Goal: Transaction & Acquisition: Purchase product/service

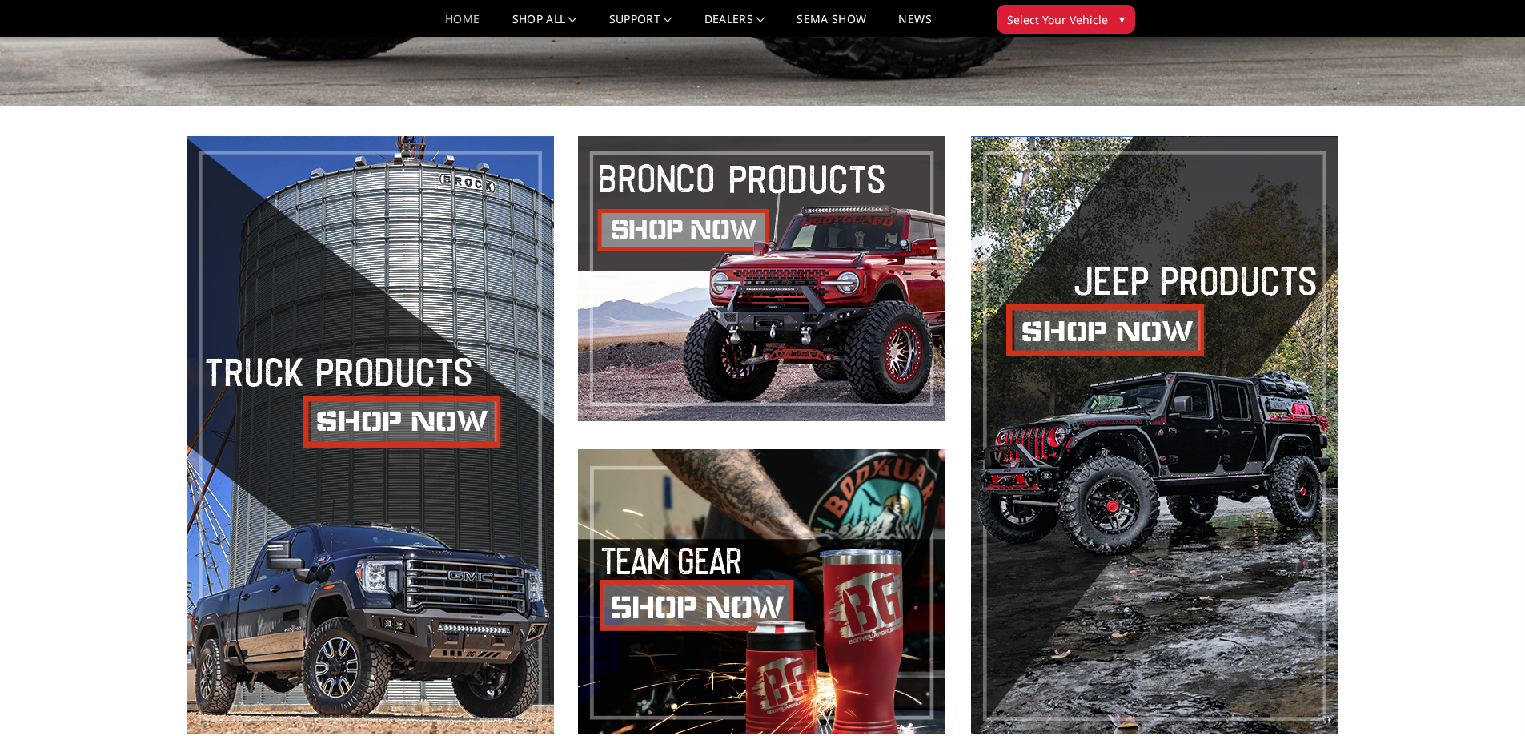
scroll to position [881, 0]
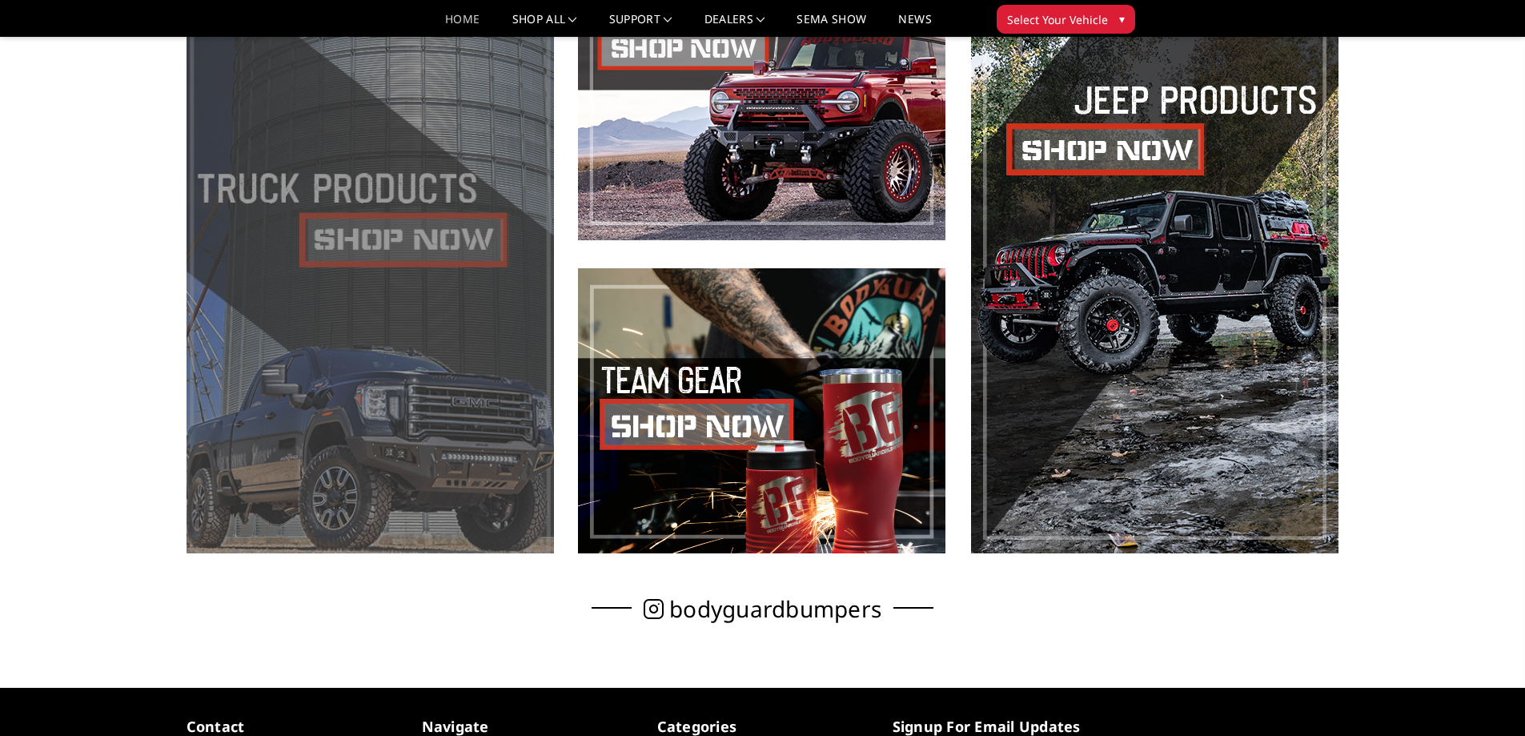
click at [479, 472] on span at bounding box center [370, 254] width 367 height 598
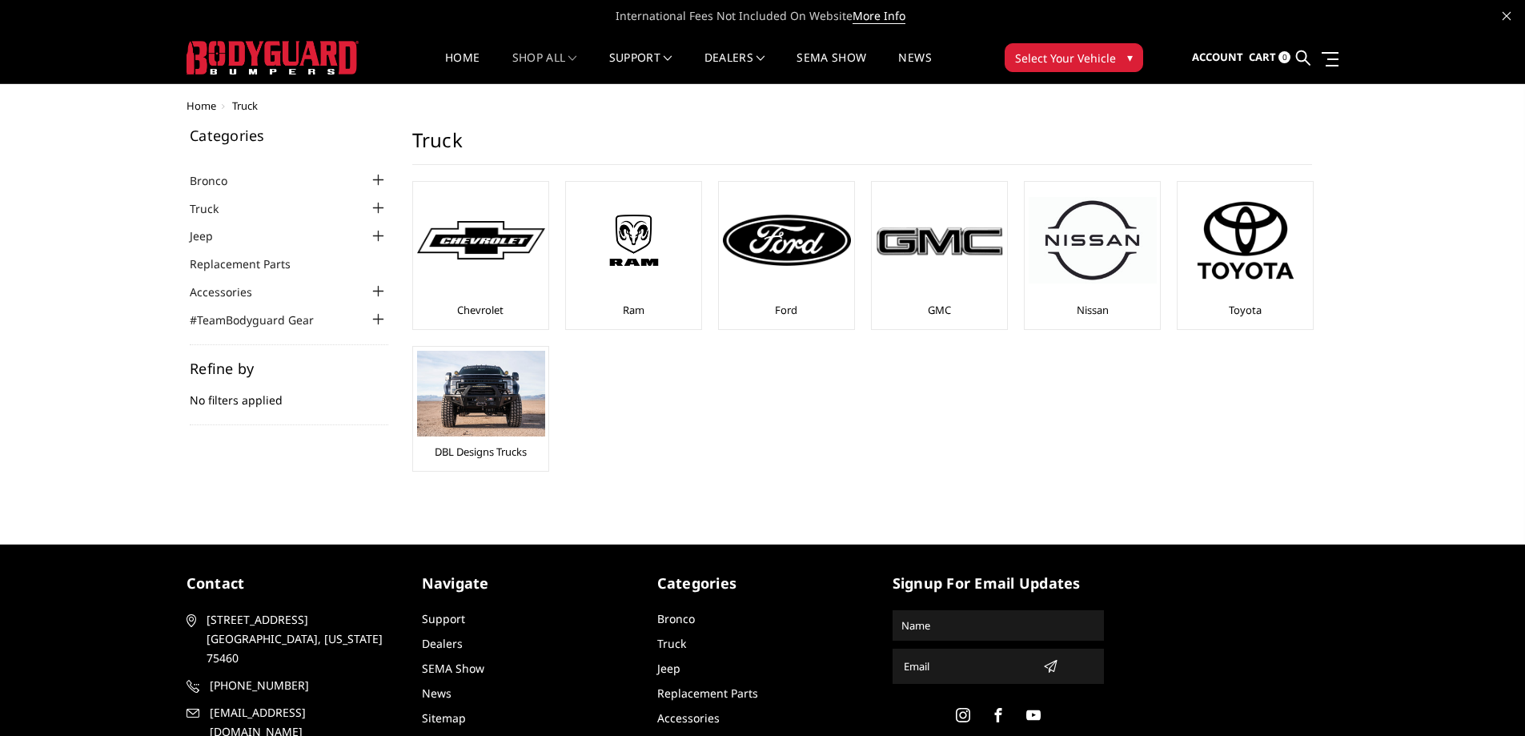
click at [380, 203] on div at bounding box center [378, 208] width 19 height 19
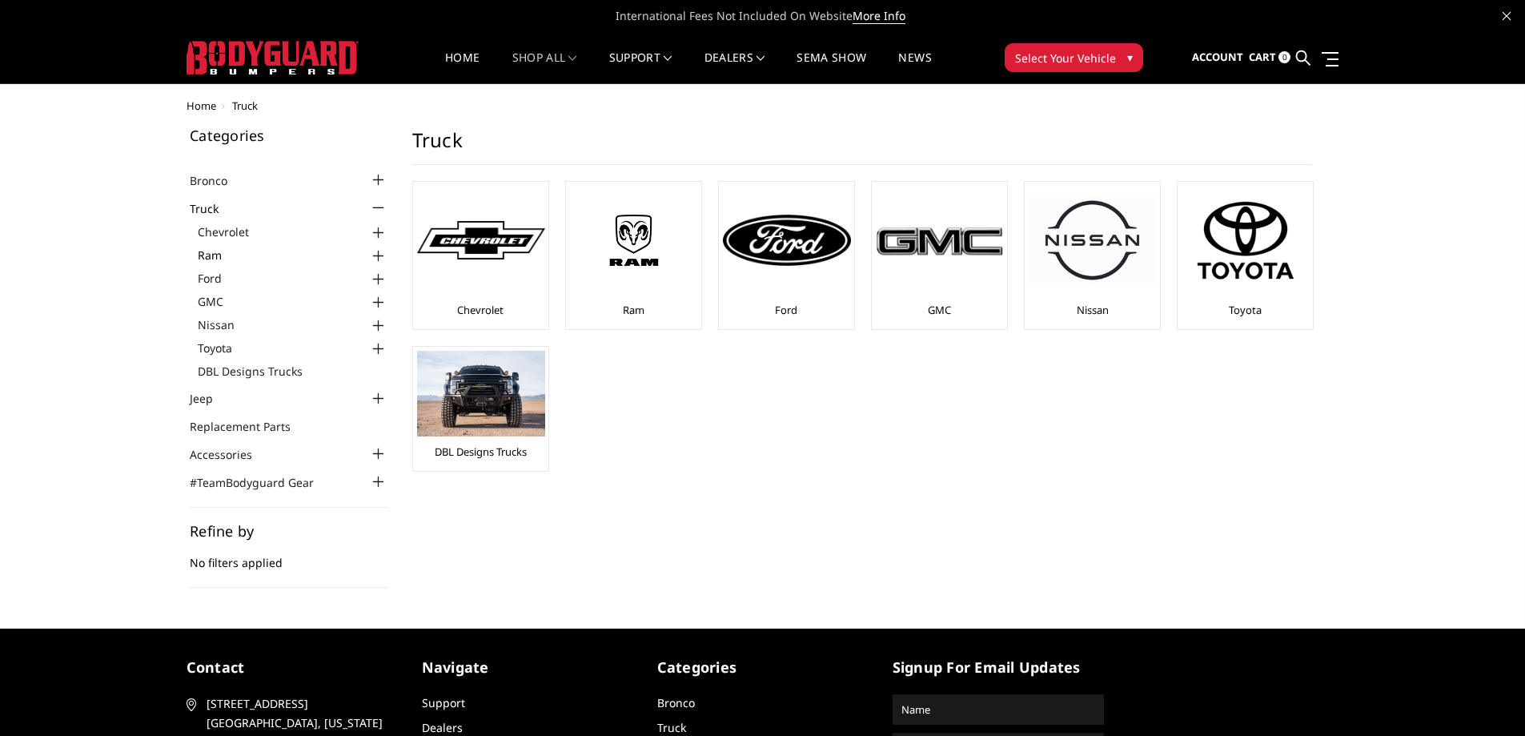
click at [211, 255] on link "Ram" at bounding box center [293, 255] width 191 height 17
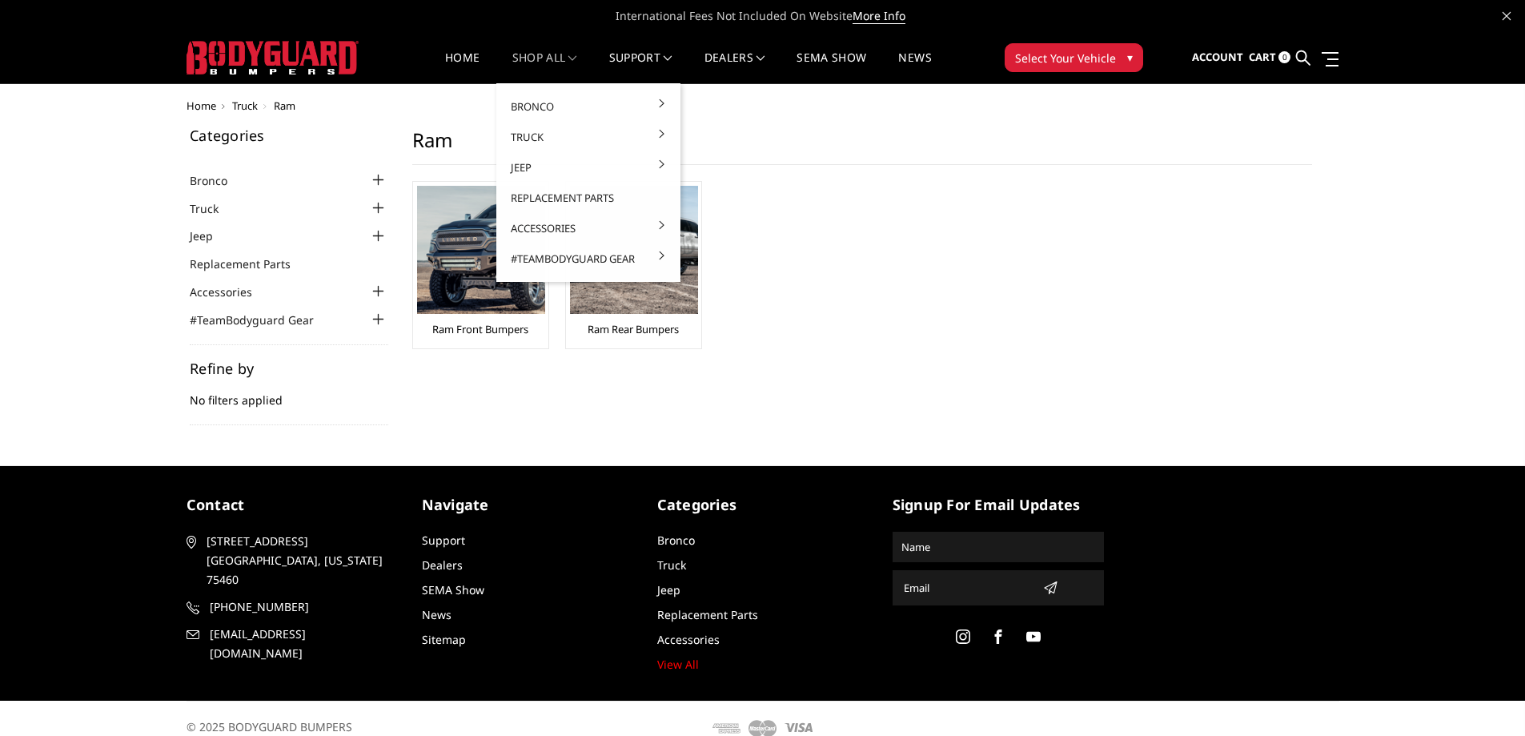
click at [554, 59] on link "shop all" at bounding box center [544, 67] width 65 height 31
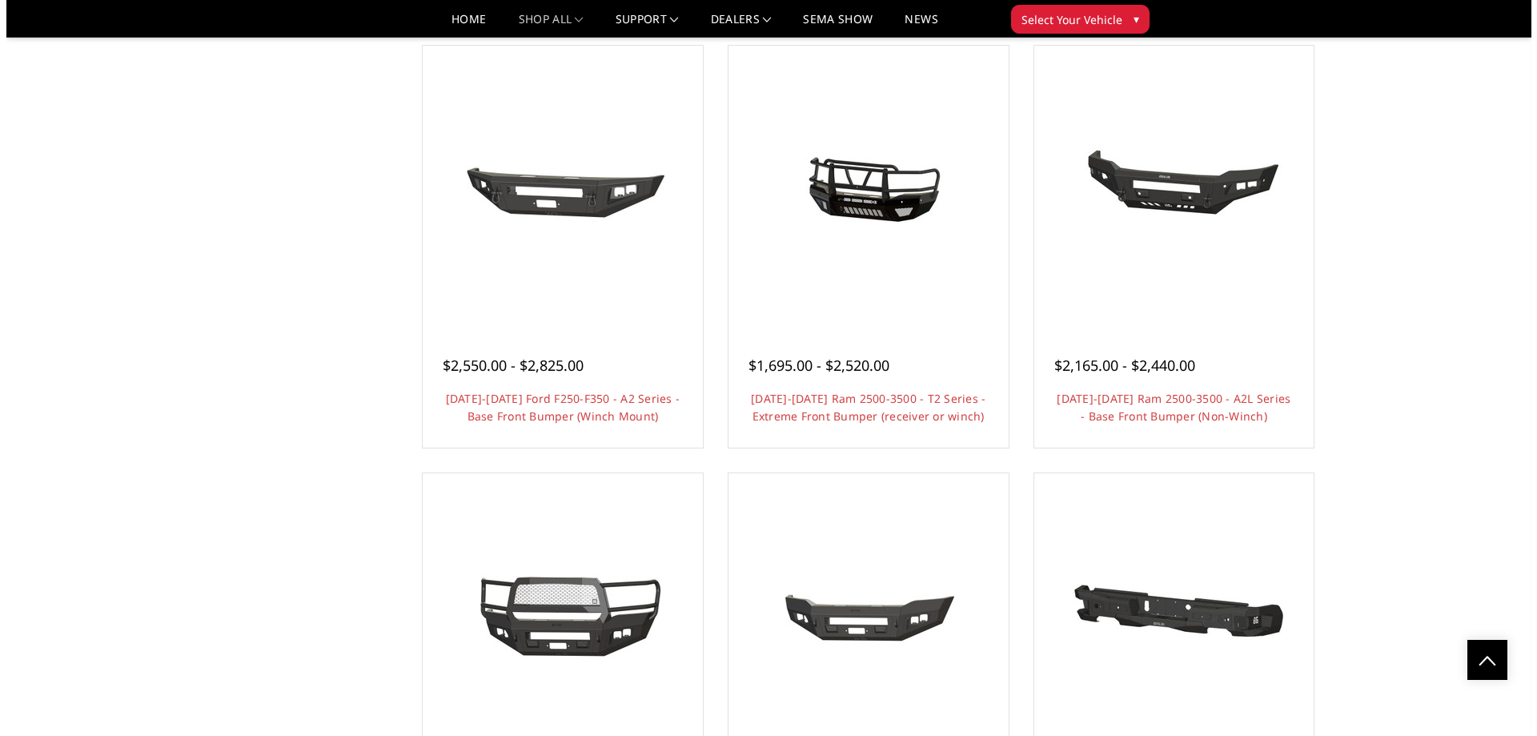
scroll to position [1841, 0]
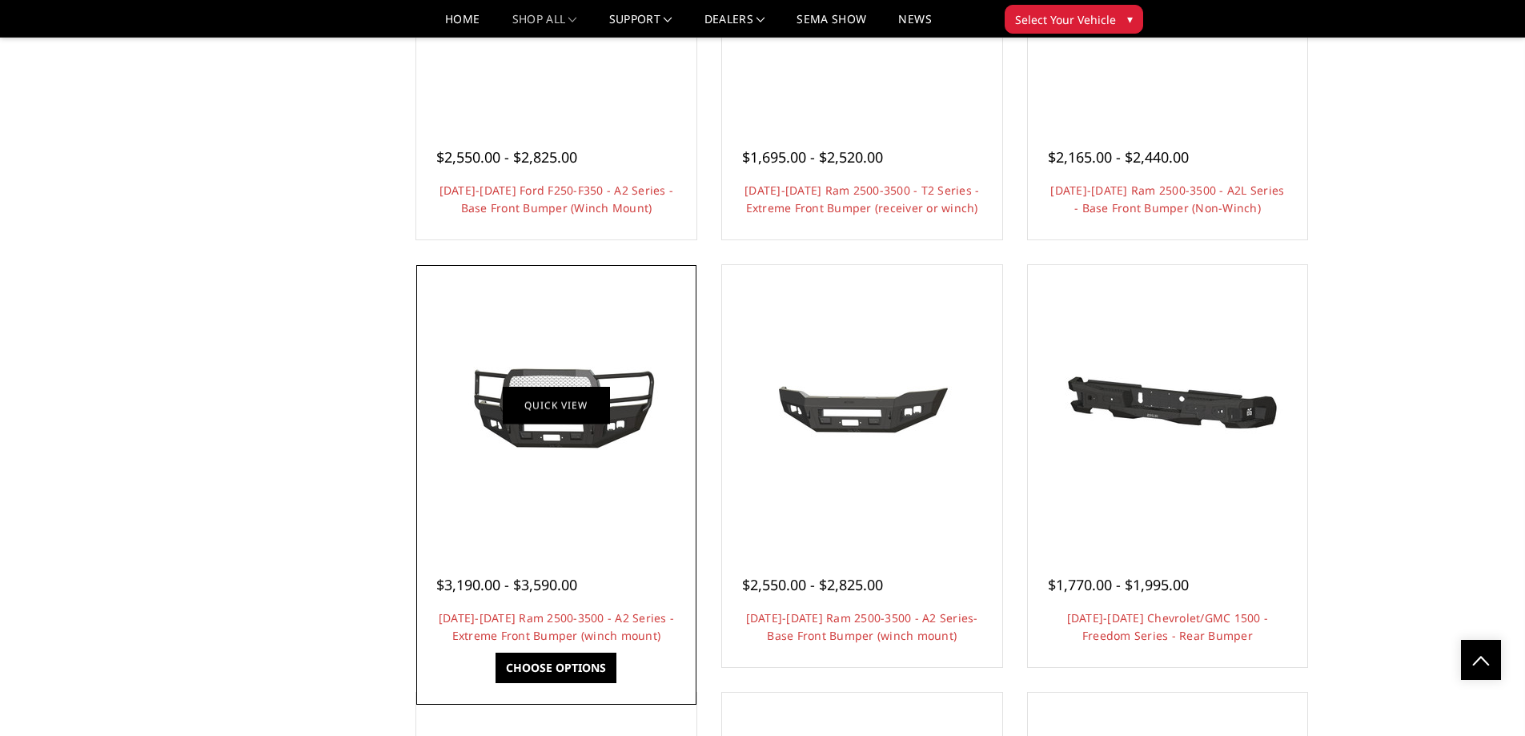
click at [540, 411] on link "Quick view" at bounding box center [556, 405] width 107 height 38
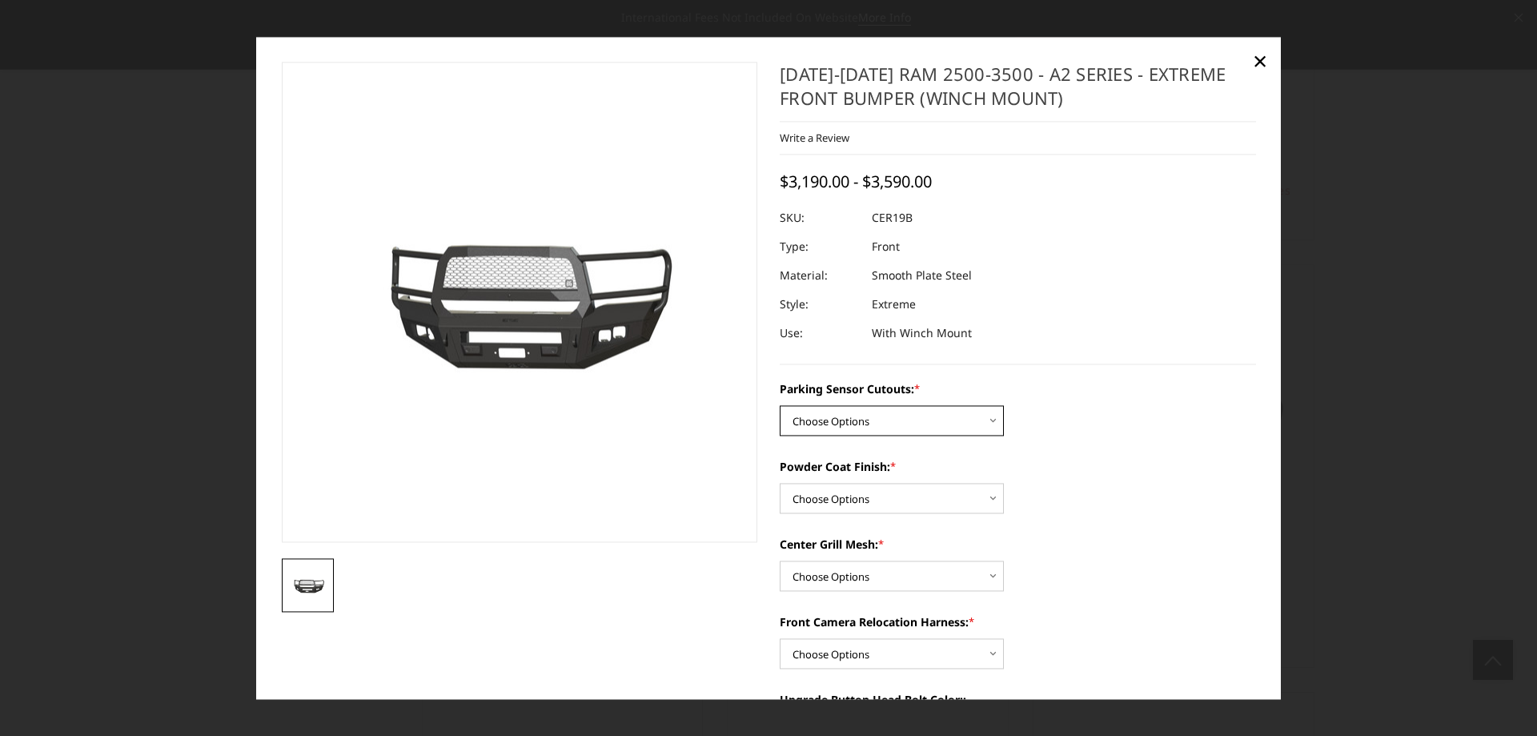
click at [857, 419] on select "Choose Options No - Without Parking Sensor Cutouts Yes - With Parking Sensor Cu…" at bounding box center [892, 420] width 224 height 30
select select "1879"
click at [780, 405] on select "Choose Options No - Without Parking Sensor Cutouts Yes - With Parking Sensor Cu…" at bounding box center [892, 420] width 224 height 30
click at [853, 498] on select "Choose Options Bare Metal Textured Black Powder Coat" at bounding box center [892, 498] width 224 height 30
select select "1881"
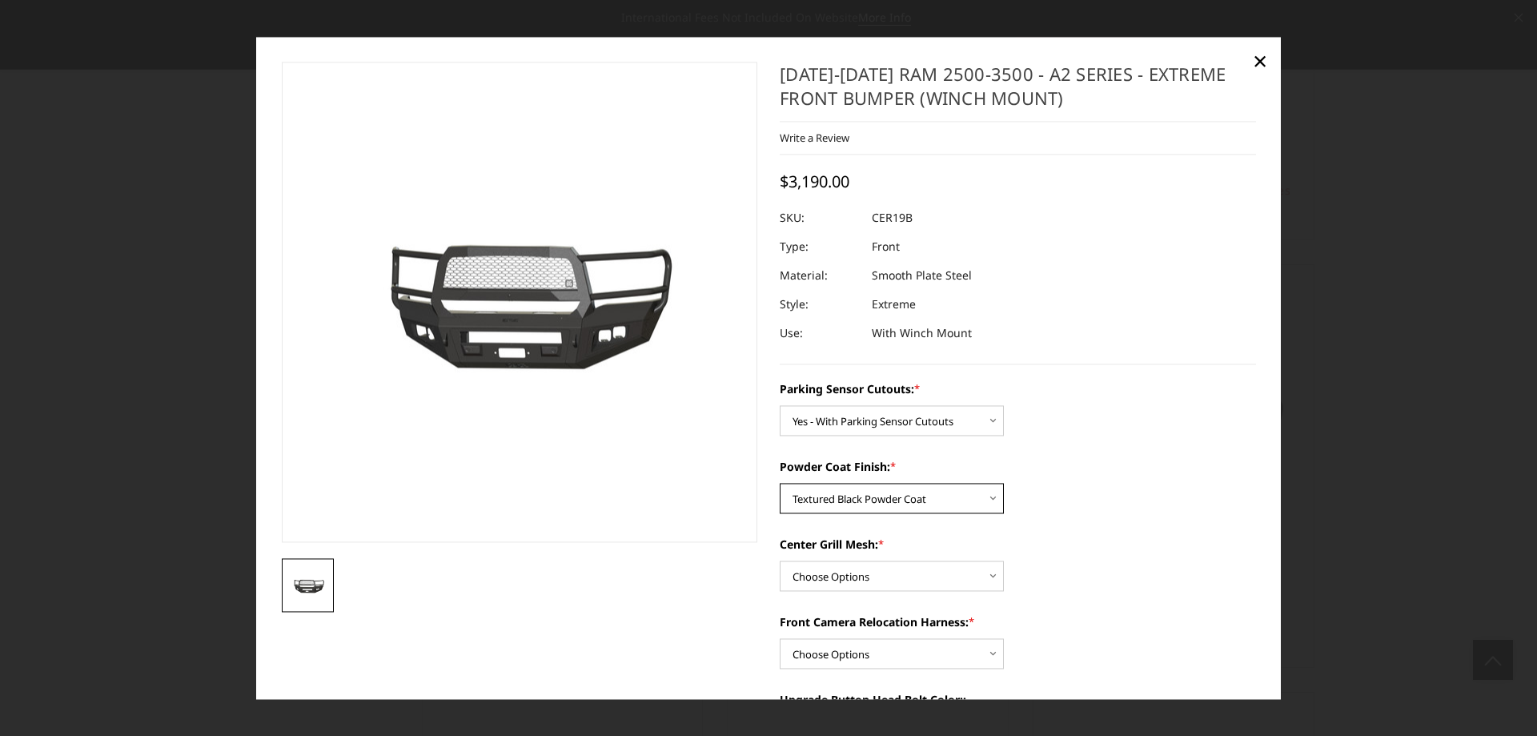
click at [780, 483] on select "Choose Options Bare Metal Textured Black Powder Coat" at bounding box center [892, 498] width 224 height 30
click at [841, 575] on select "Choose Options WITH Center Grill Mesh WITHOUT Center Grill Mesh" at bounding box center [892, 575] width 224 height 30
select select "1882"
click at [780, 560] on select "Choose Options WITH Center Grill Mesh WITHOUT Center Grill Mesh" at bounding box center [892, 575] width 224 height 30
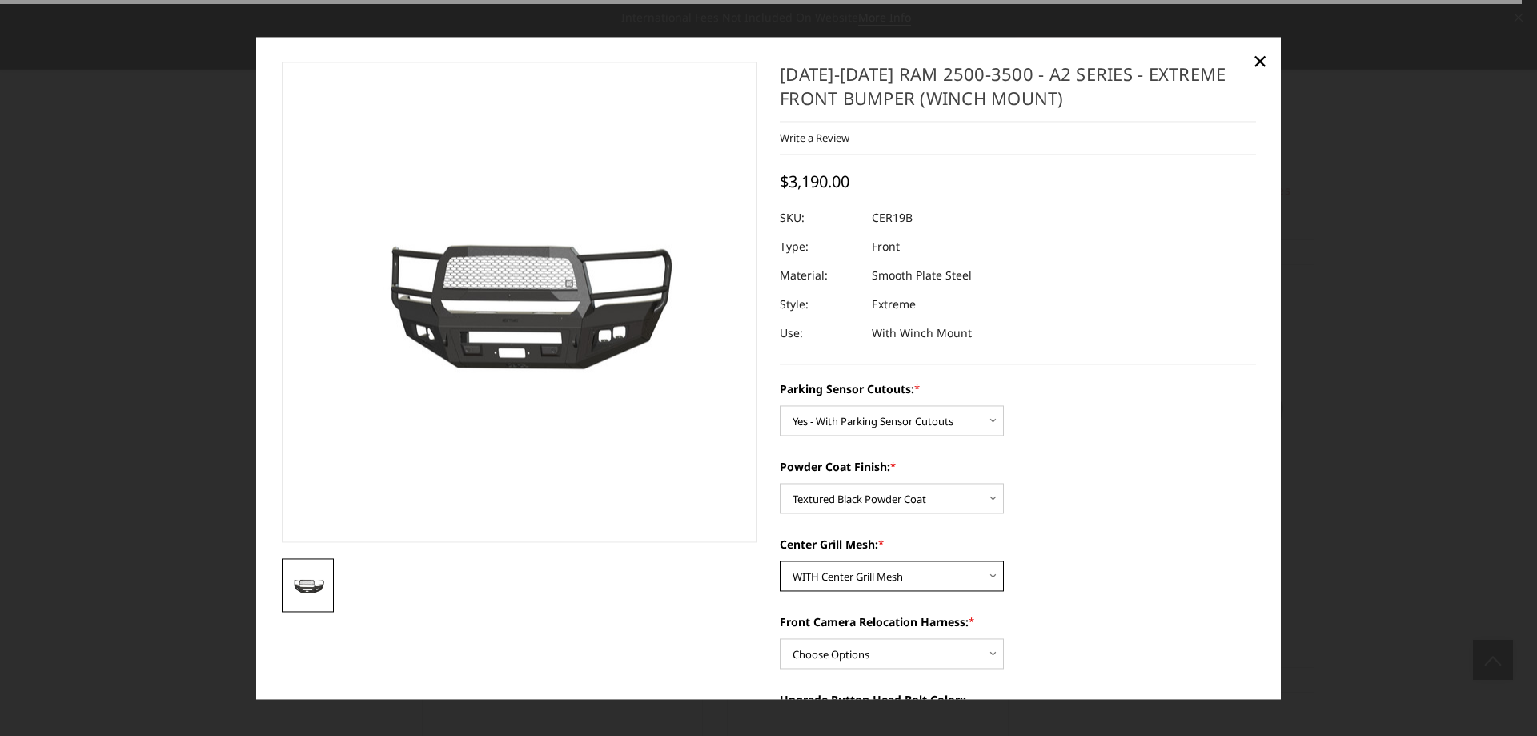
scroll to position [240, 0]
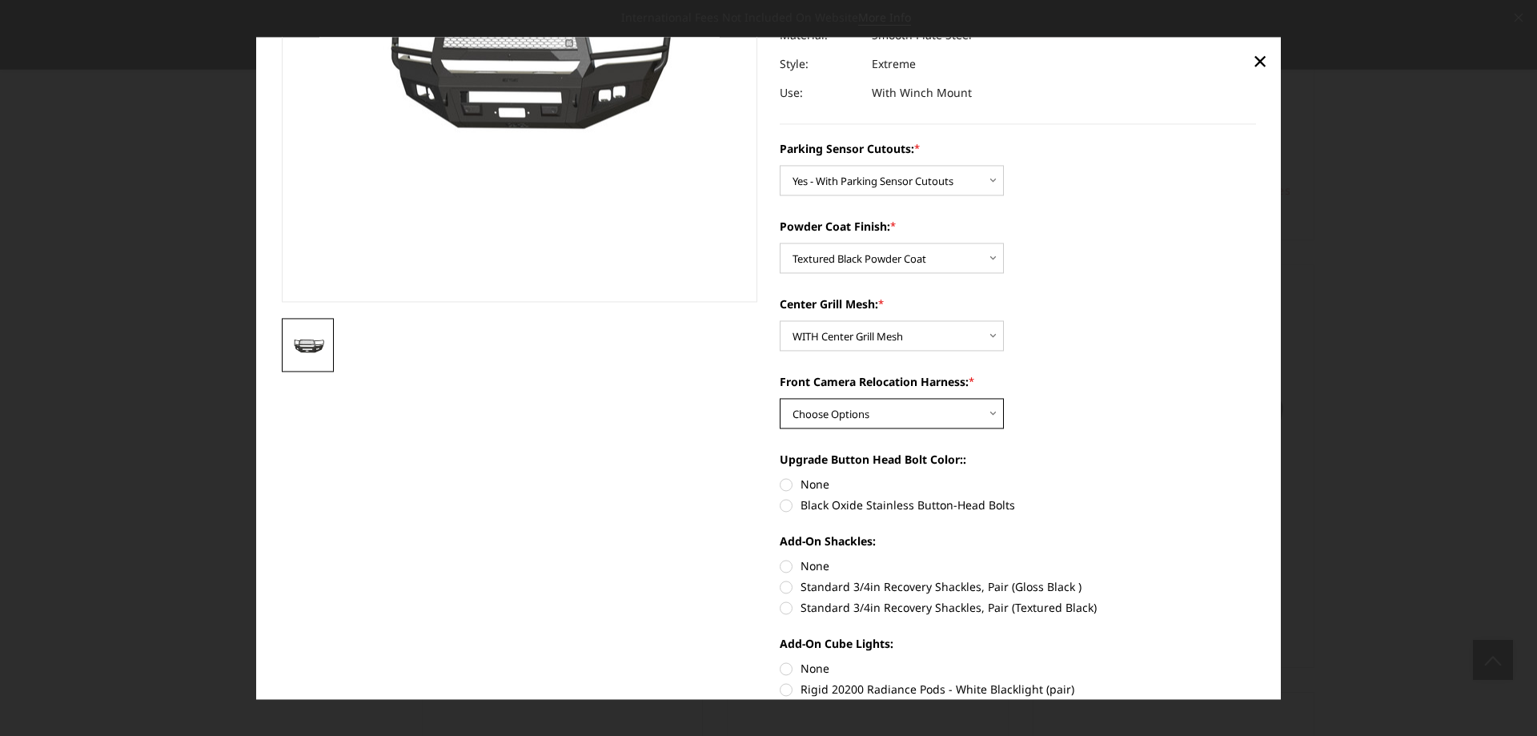
click at [815, 414] on select "Choose Options WITH Front Camera Relocation Harness WITHOUT Front Camera Reloca…" at bounding box center [892, 413] width 224 height 30
select select "1884"
click at [780, 398] on select "Choose Options WITH Front Camera Relocation Harness WITHOUT Front Camera Reloca…" at bounding box center [892, 413] width 224 height 30
click at [819, 504] on label "Black Oxide Stainless Button-Head Bolts" at bounding box center [1018, 504] width 476 height 17
click at [1256, 476] on input "Black Oxide Stainless Button-Head Bolts" at bounding box center [1256, 475] width 1 height 1
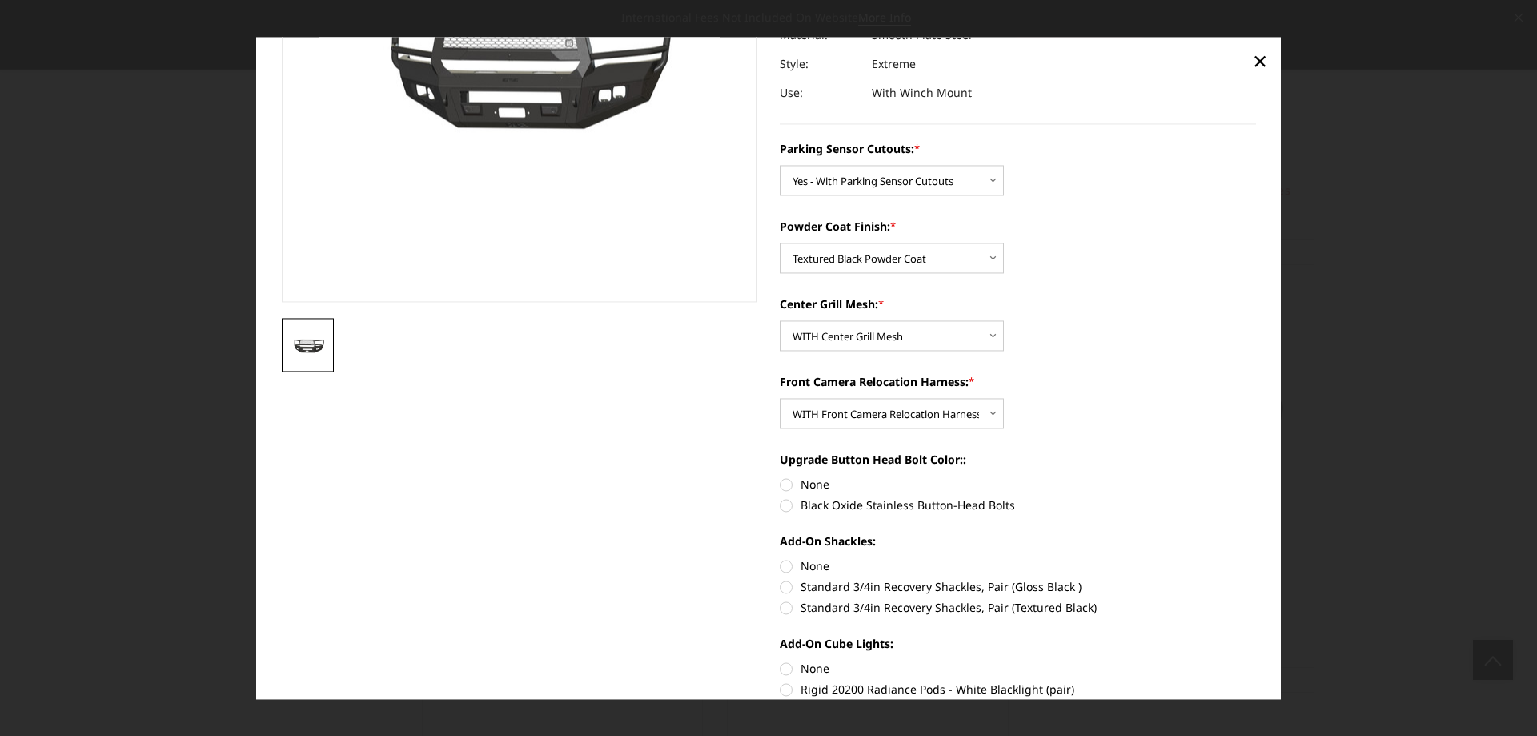
radio input "true"
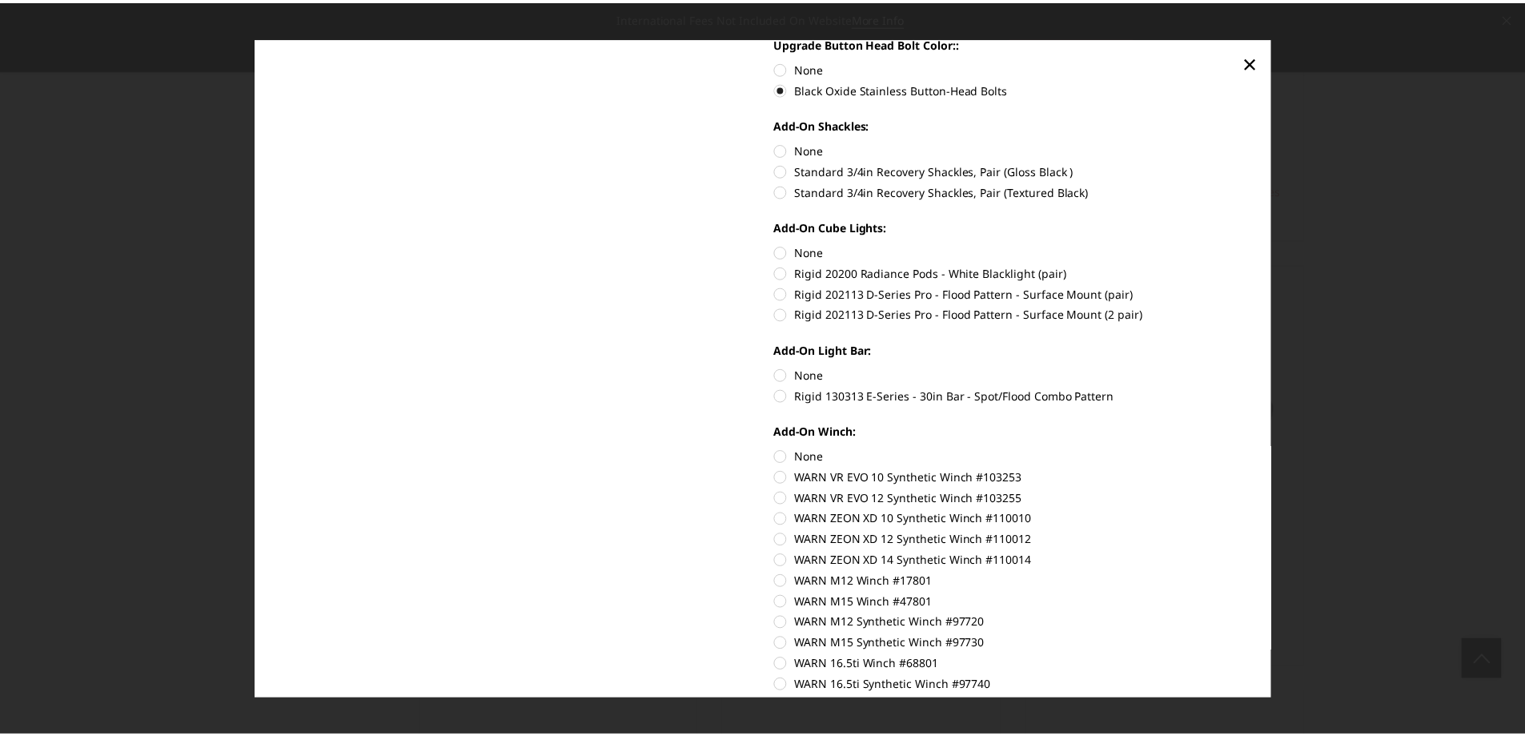
scroll to position [455, 0]
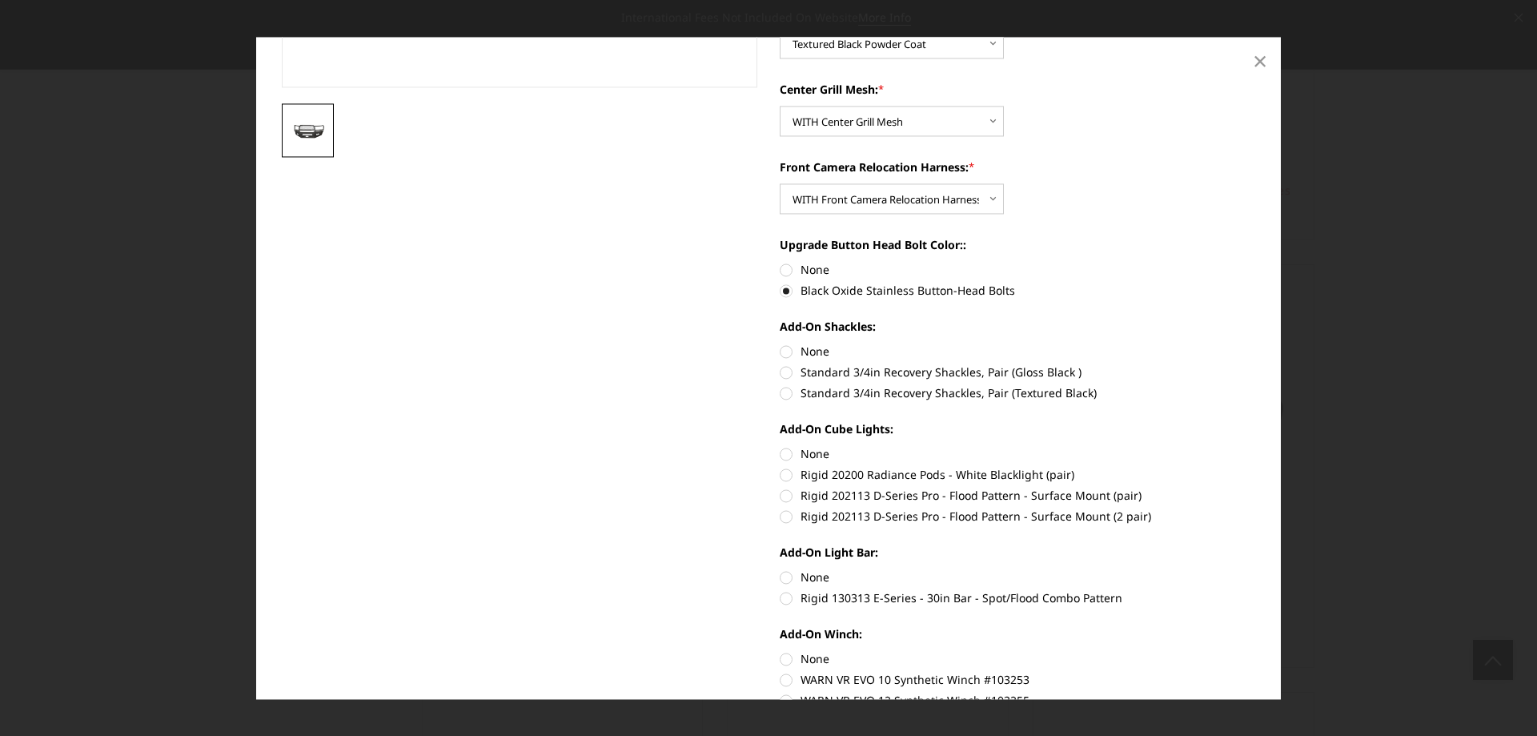
click at [1255, 62] on span "×" at bounding box center [1260, 61] width 14 height 34
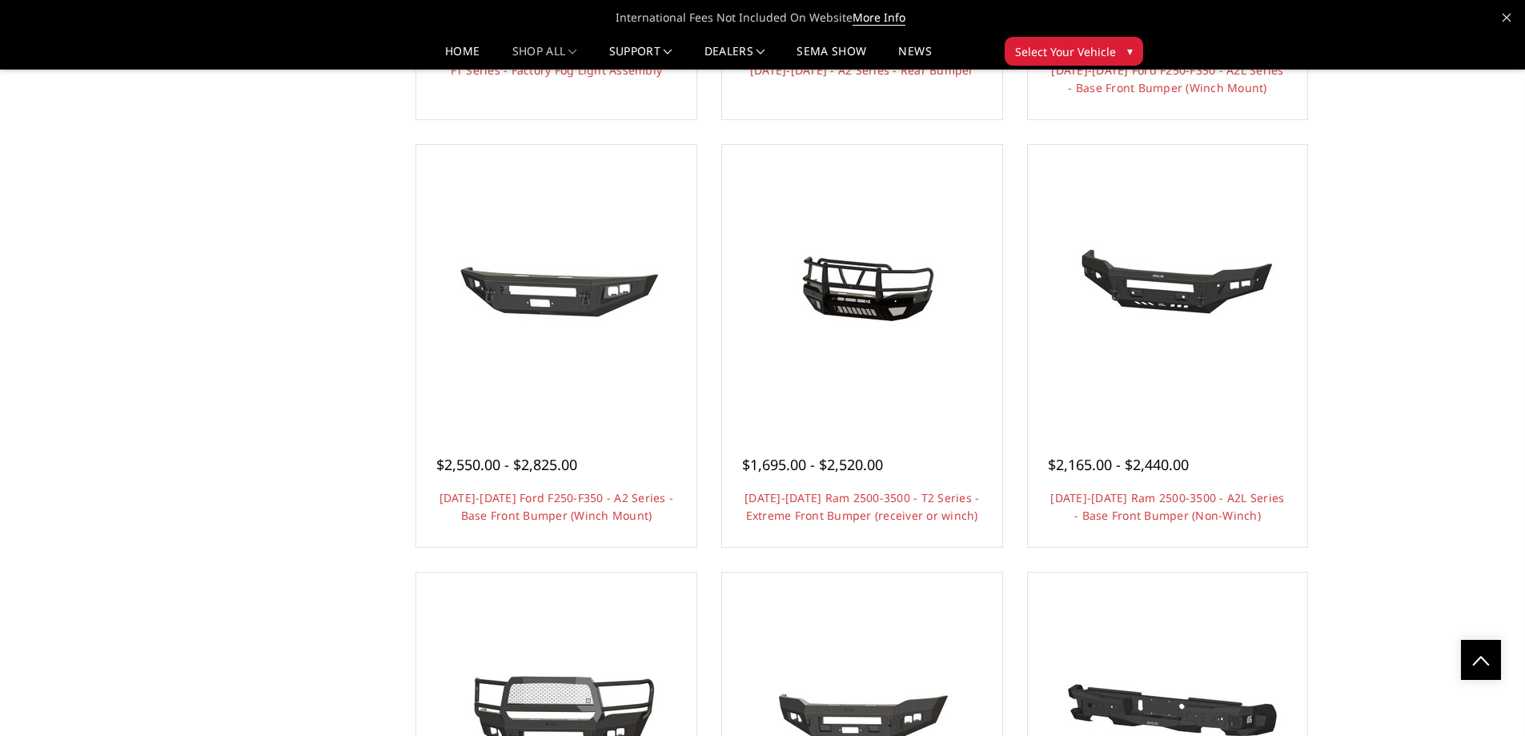
scroll to position [1521, 0]
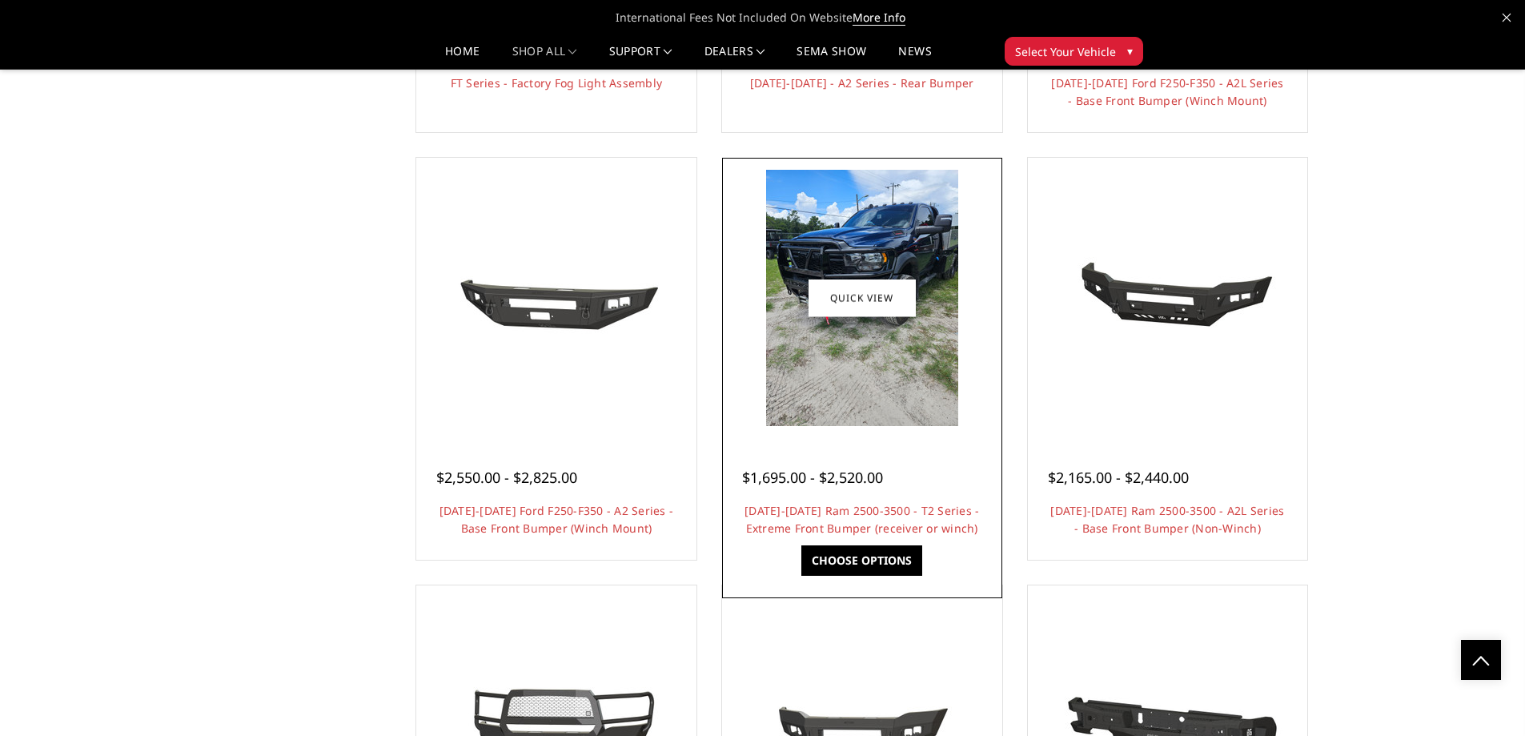
click at [857, 559] on link "Choose Options" at bounding box center [861, 560] width 121 height 30
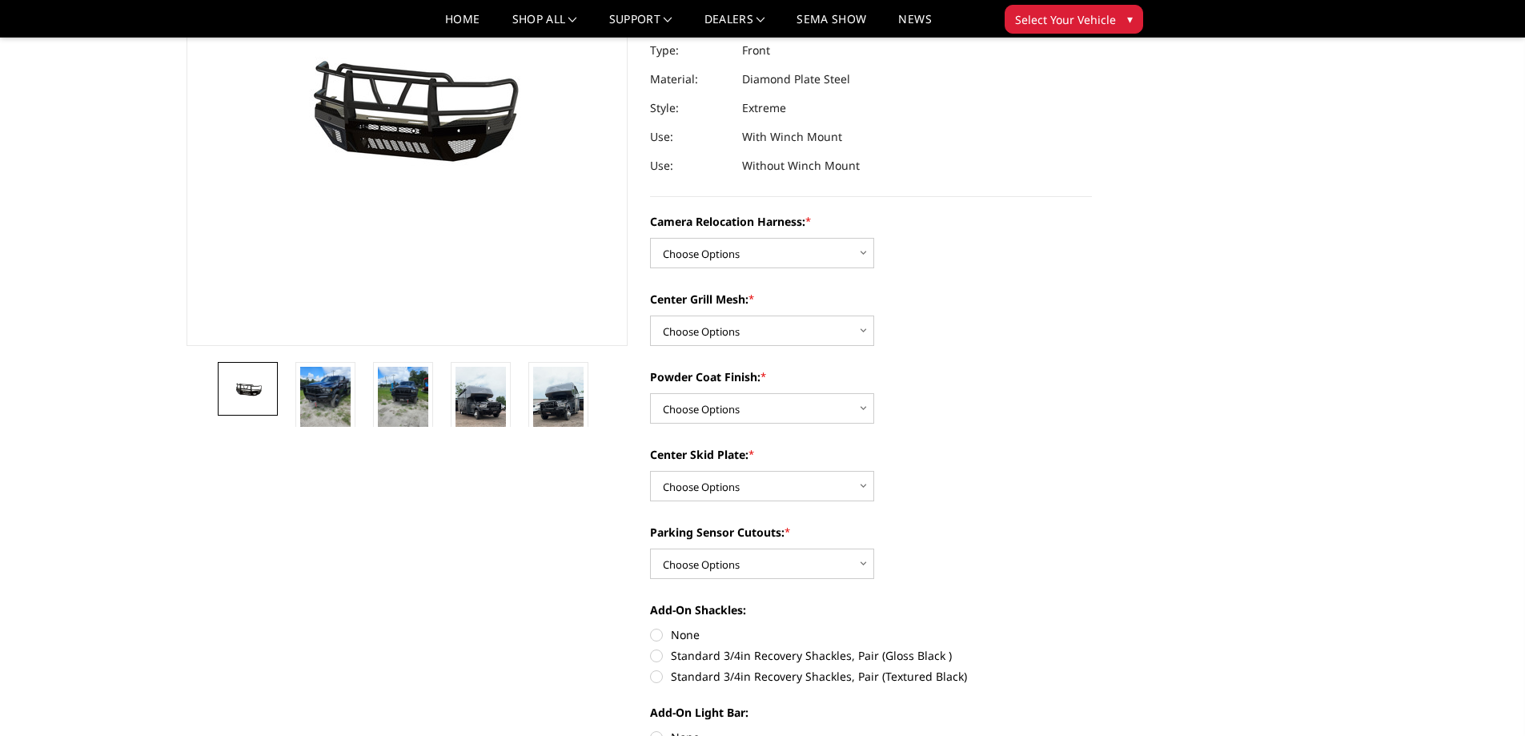
scroll to position [240, 0]
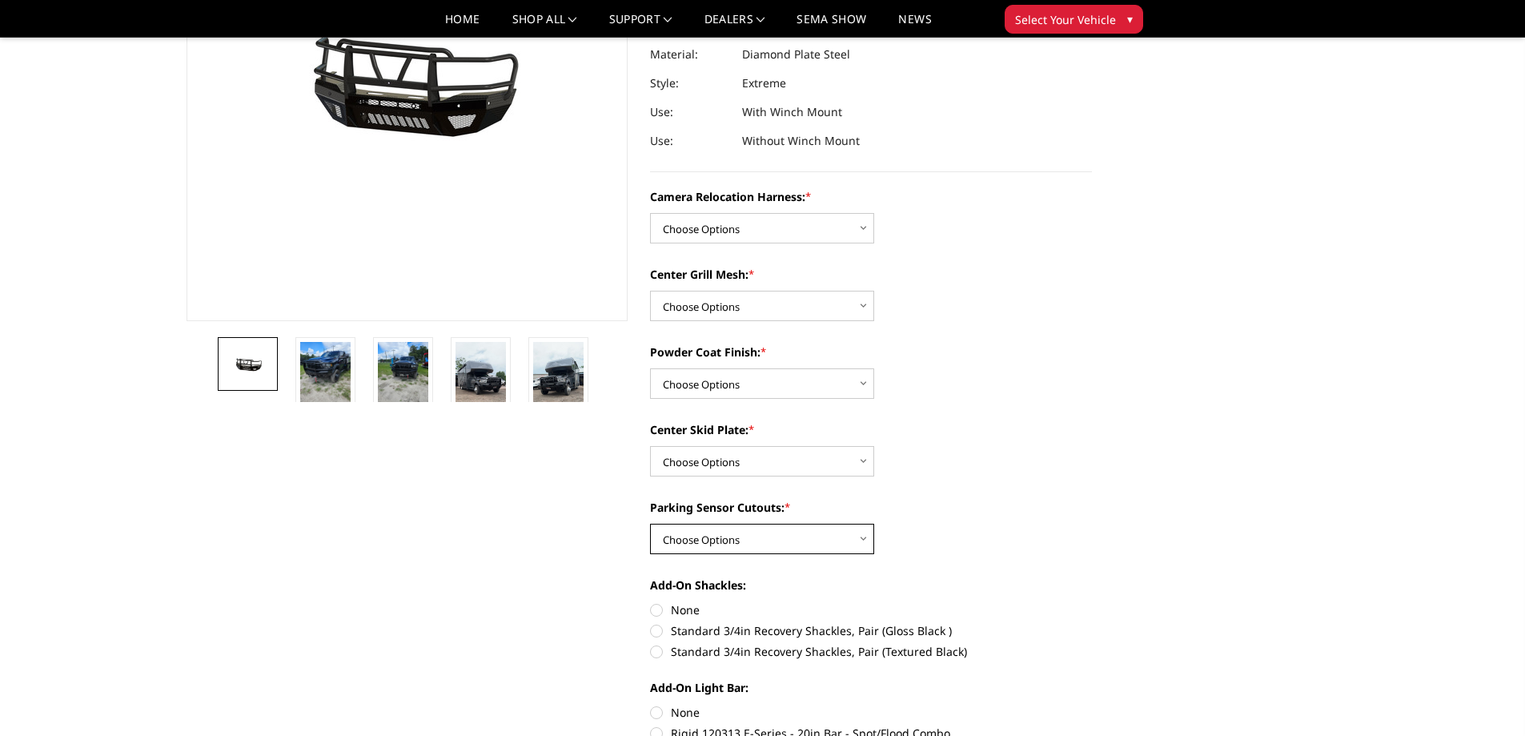
click at [800, 526] on select "Choose Options Yes - With Parking Sensor Cutouts" at bounding box center [762, 539] width 224 height 30
select select "3810"
click at [650, 524] on select "Choose Options Yes - With Parking Sensor Cutouts" at bounding box center [762, 539] width 224 height 30
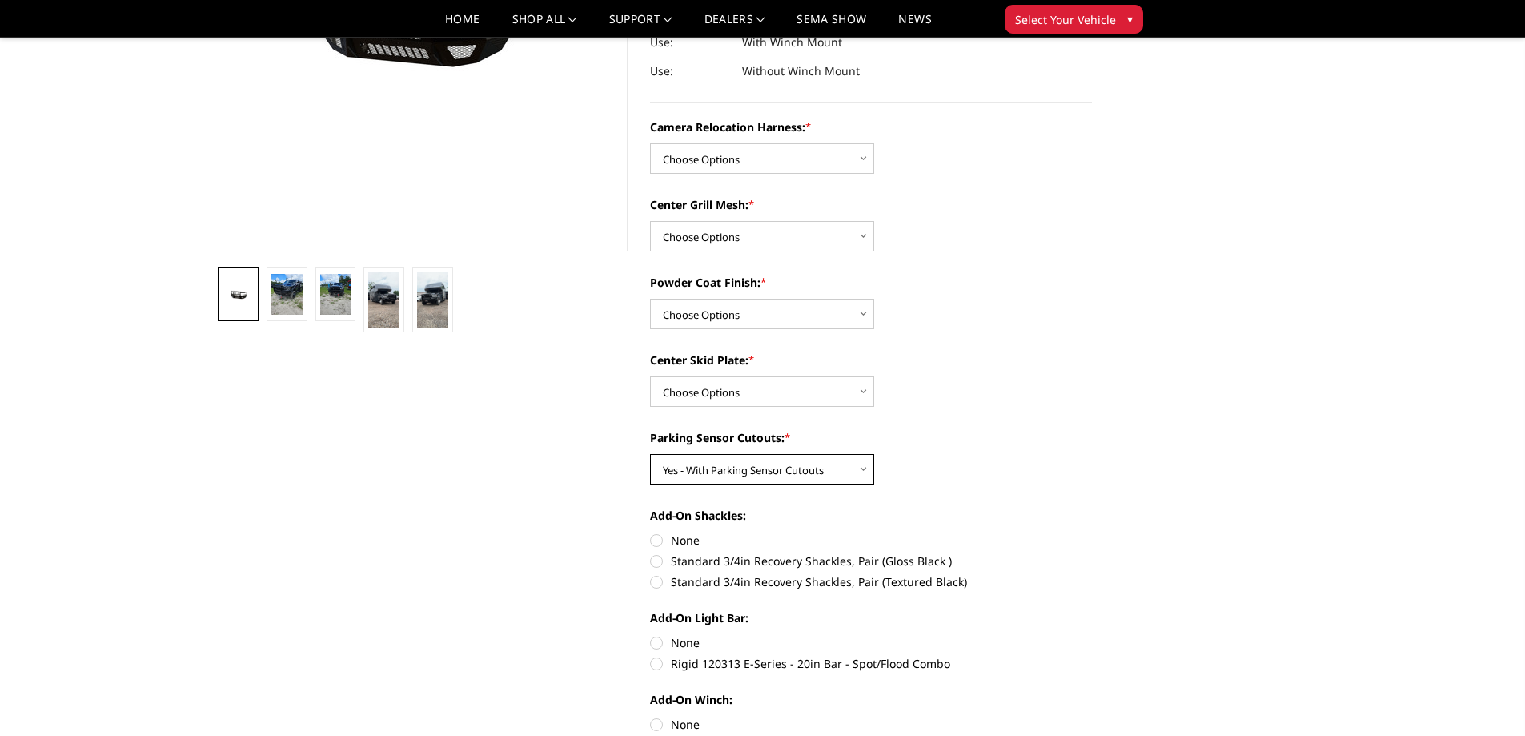
scroll to position [320, 0]
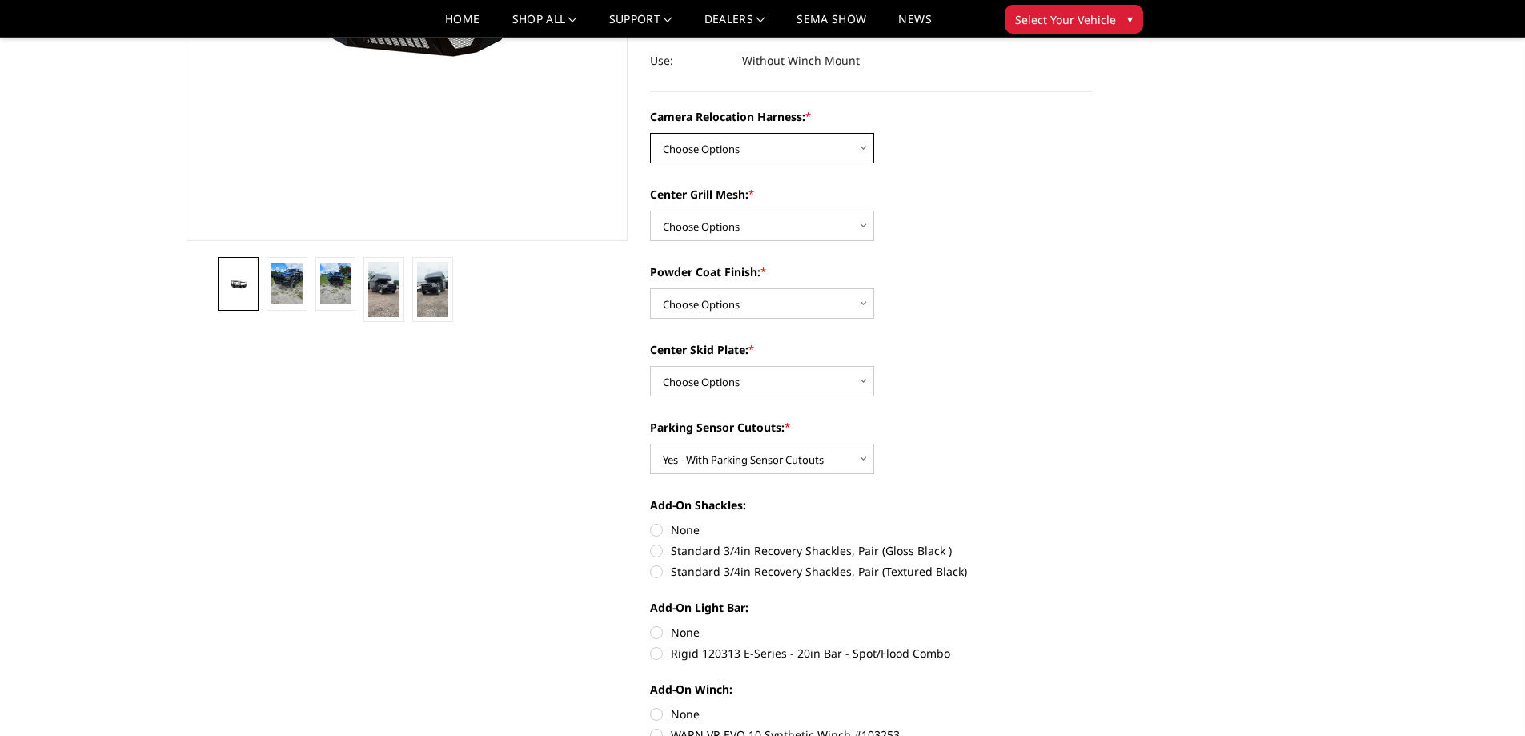
click at [726, 140] on select "Choose Options Without camera harness With camera harness" at bounding box center [762, 148] width 224 height 30
select select "3819"
click at [650, 133] on select "Choose Options Without camera harness With camera harness" at bounding box center [762, 148] width 224 height 30
click at [724, 227] on select "Choose Options Without expanded metal With expanded metal" at bounding box center [762, 226] width 224 height 30
select select "3818"
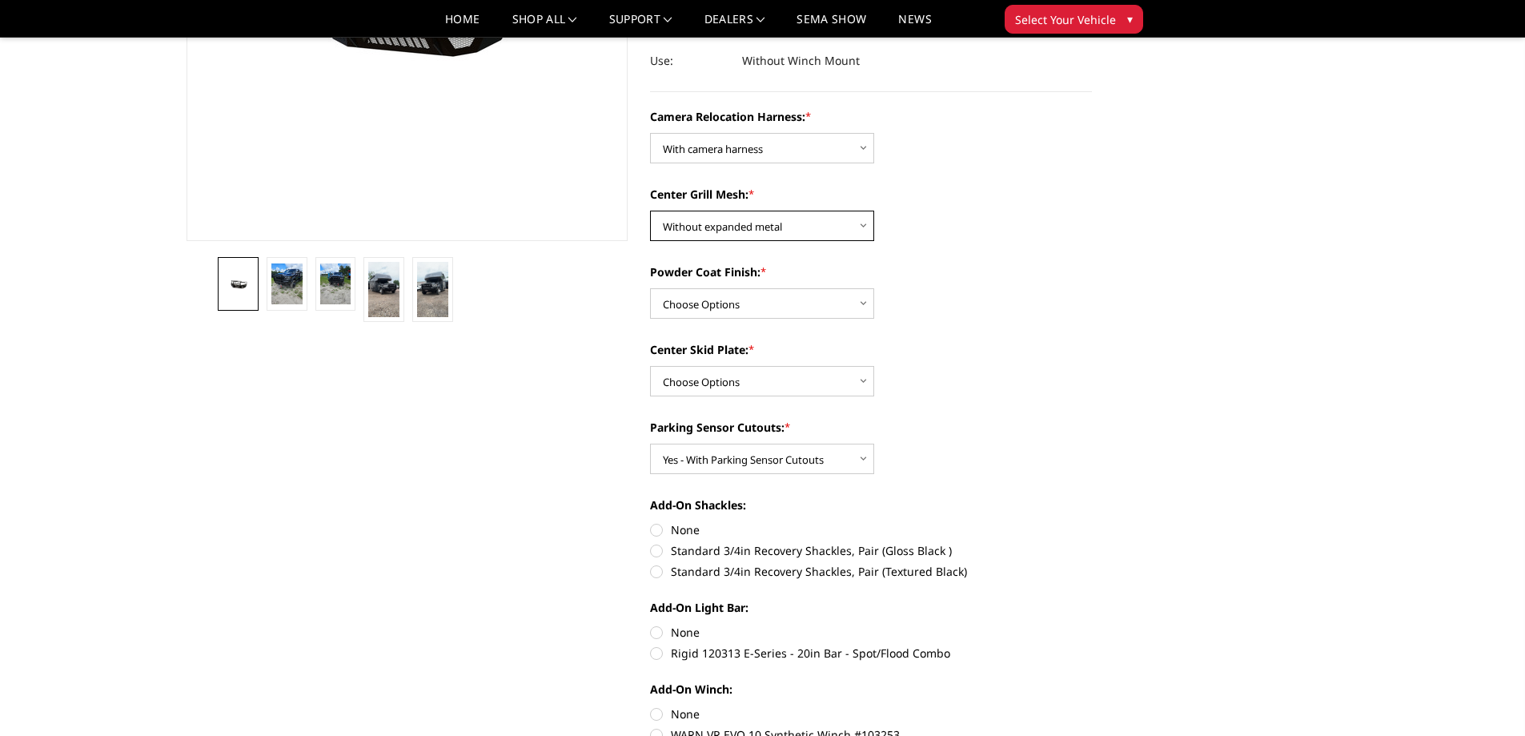
click at [650, 211] on select "Choose Options Without expanded metal With expanded metal" at bounding box center [762, 226] width 224 height 30
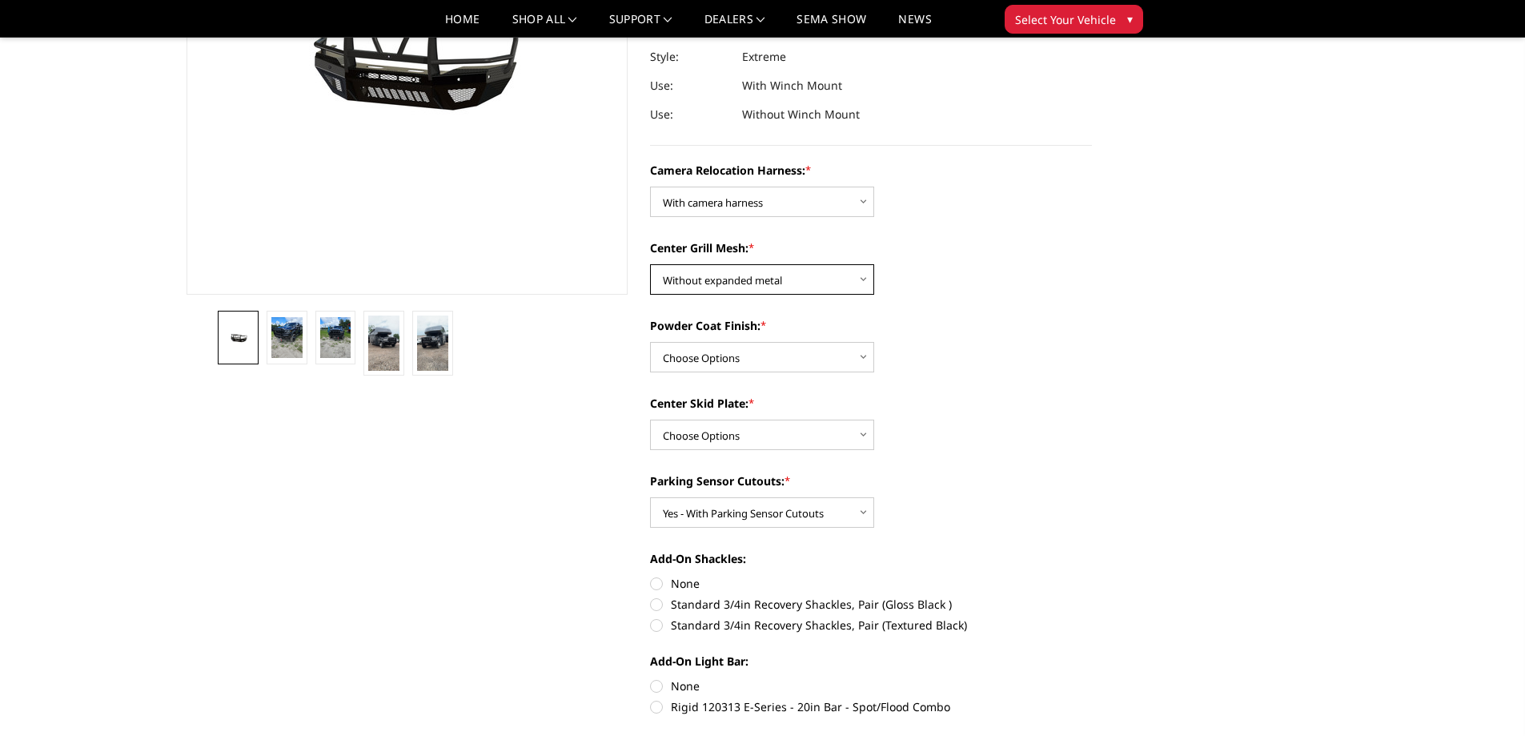
scroll to position [240, 0]
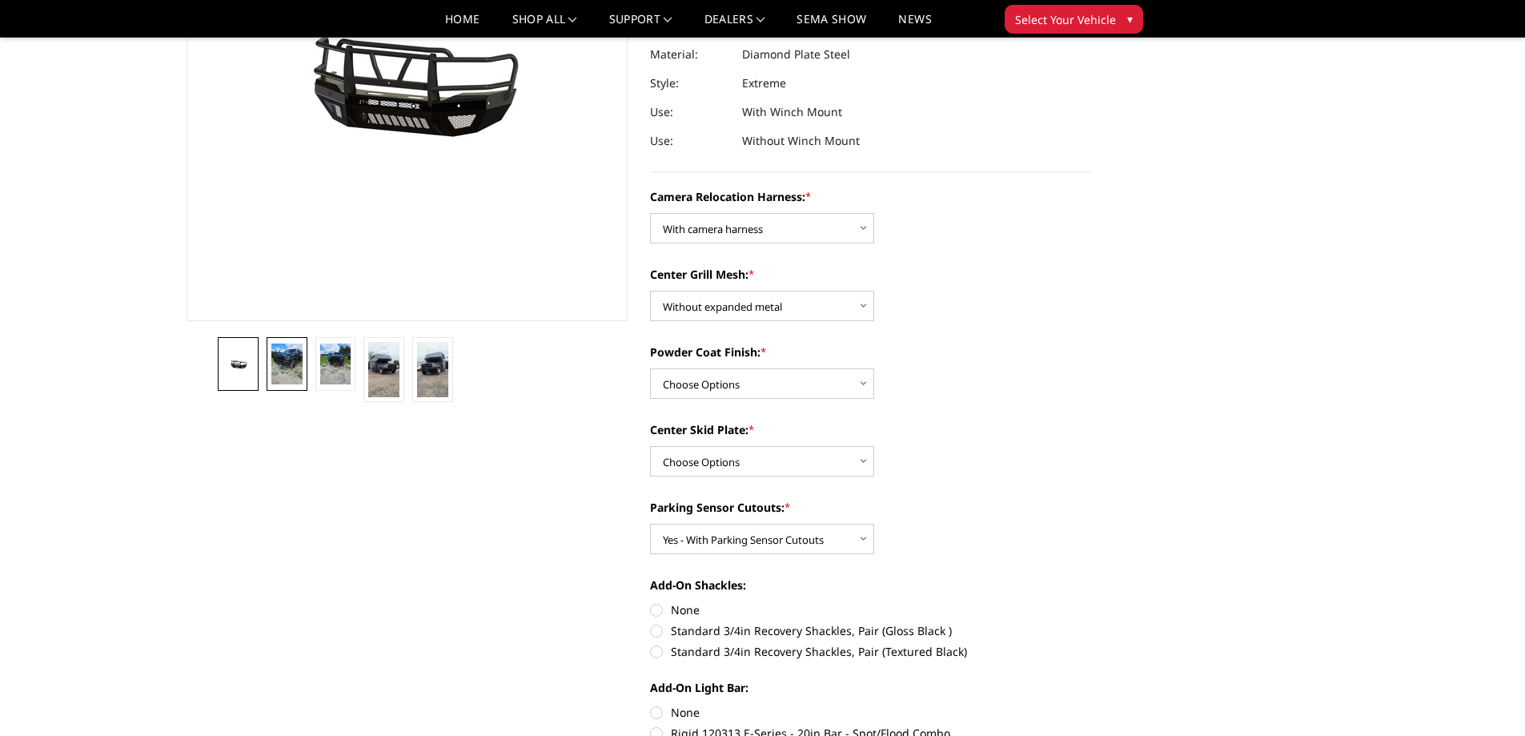
click at [293, 351] on img at bounding box center [286, 364] width 31 height 42
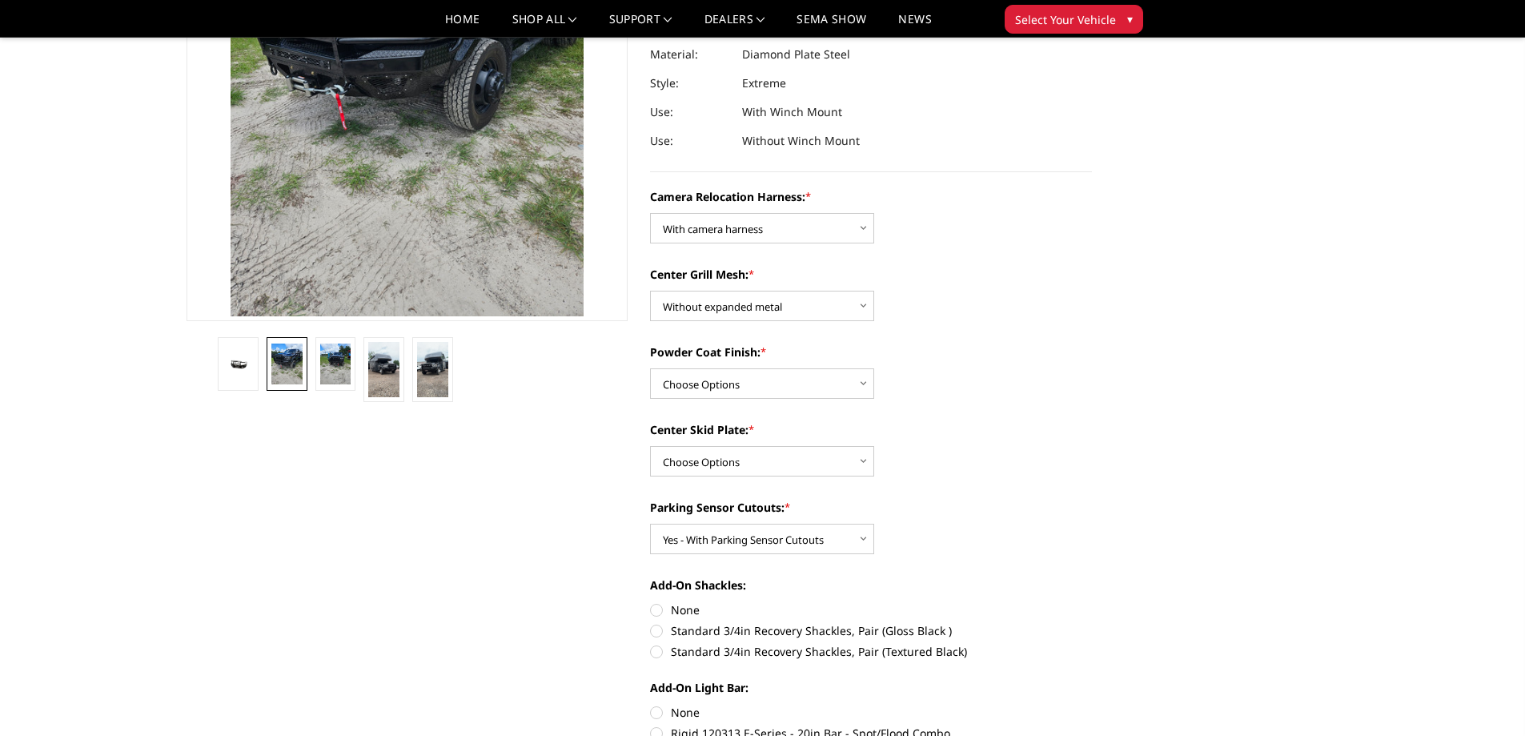
scroll to position [98, 0]
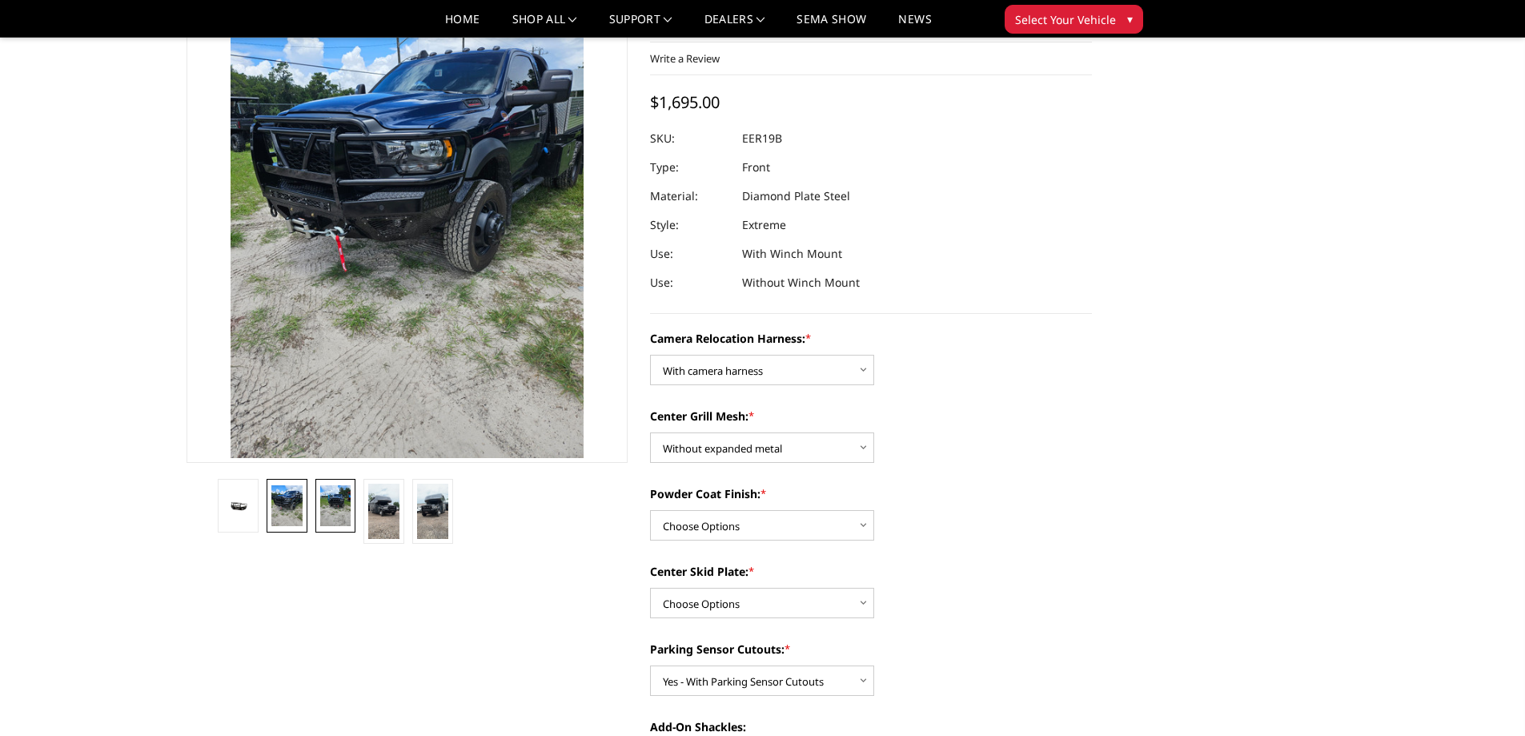
click at [341, 504] on img at bounding box center [335, 506] width 31 height 42
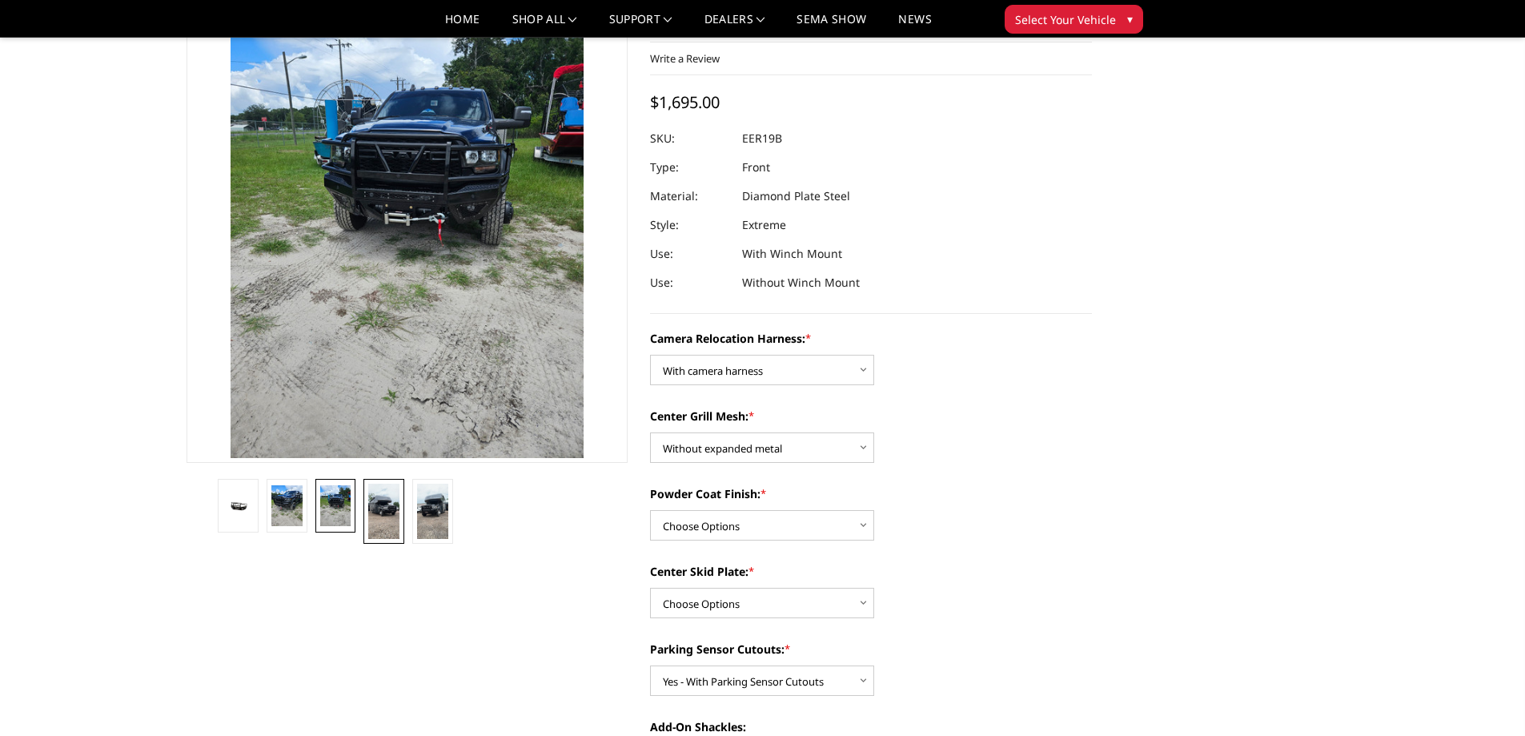
click at [385, 517] on img at bounding box center [383, 510] width 31 height 55
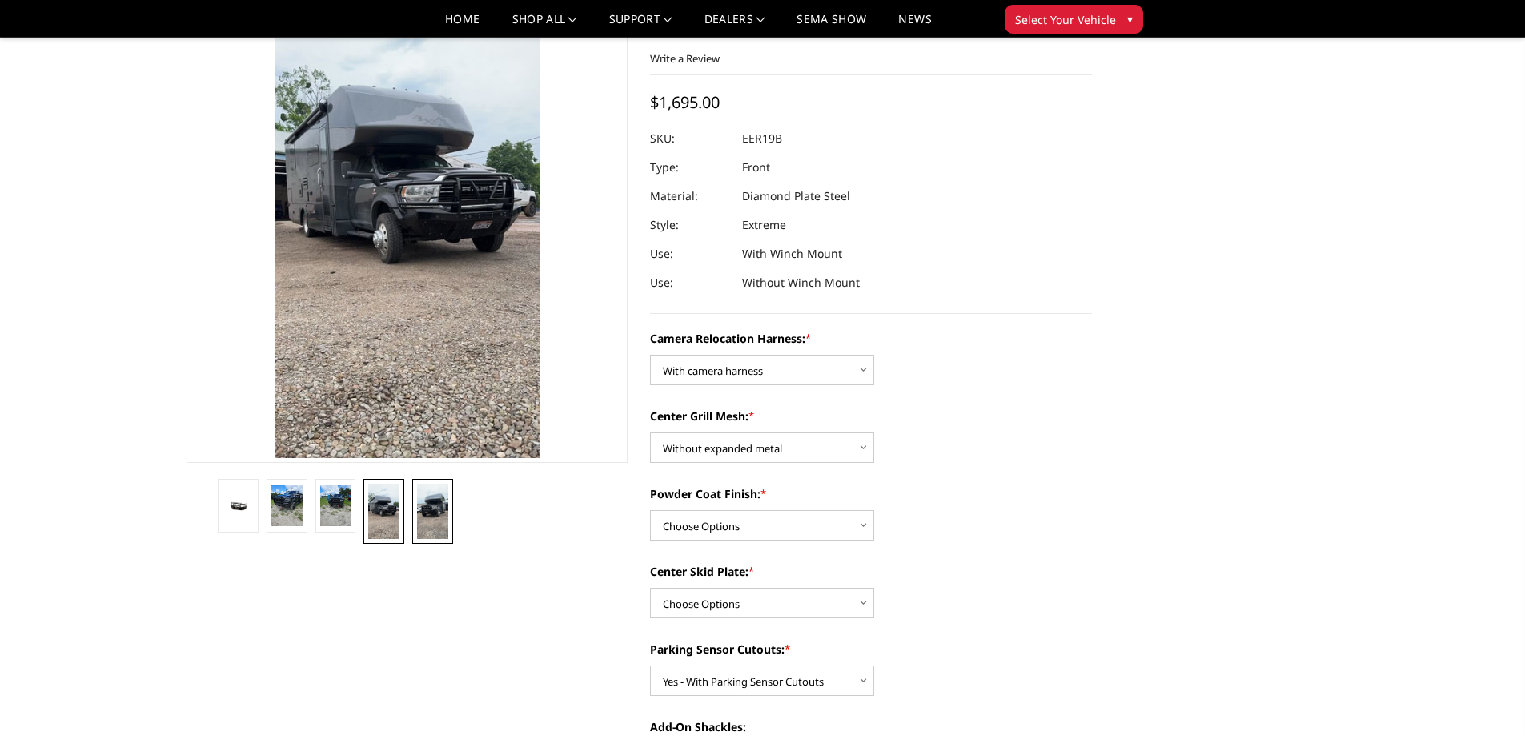
click at [443, 514] on img at bounding box center [432, 510] width 31 height 55
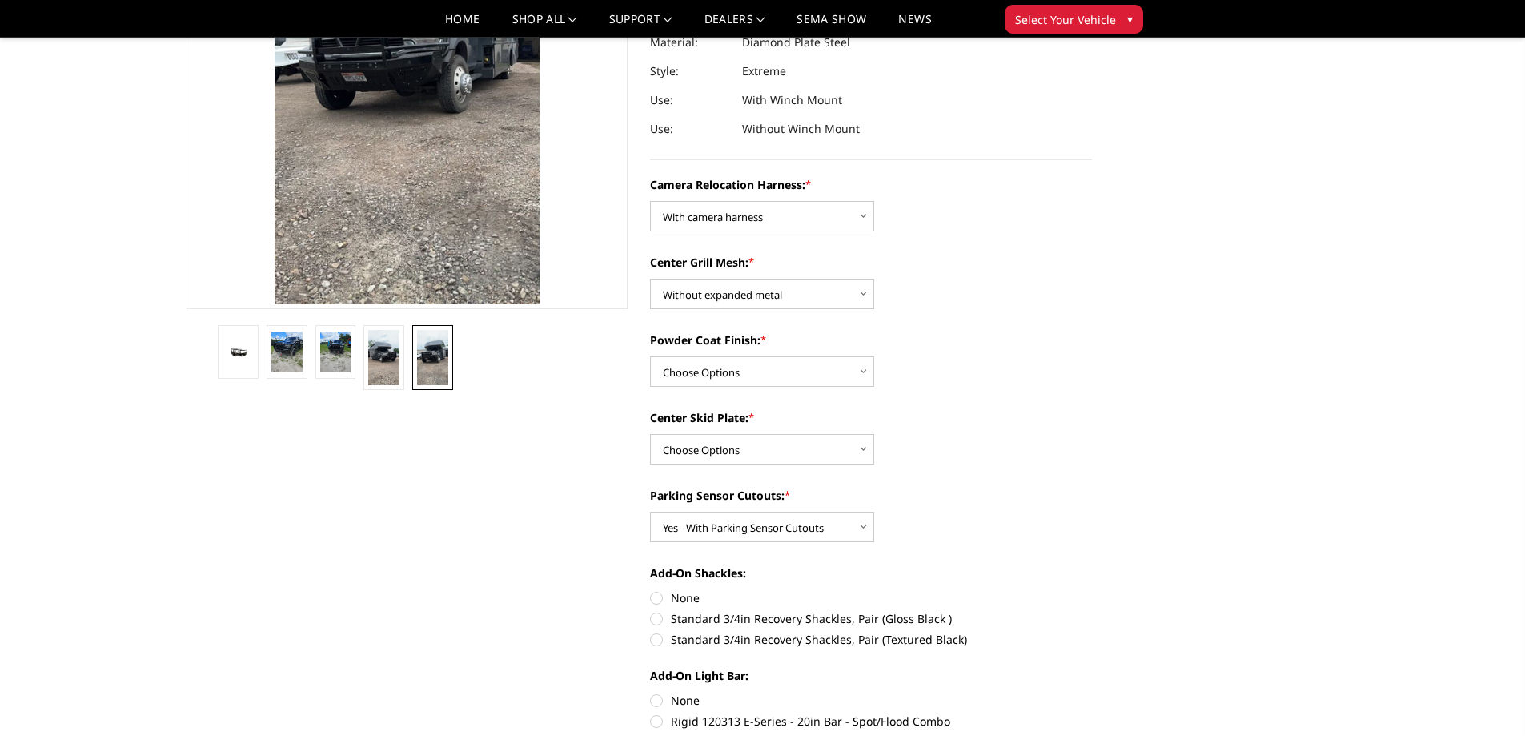
scroll to position [259, 0]
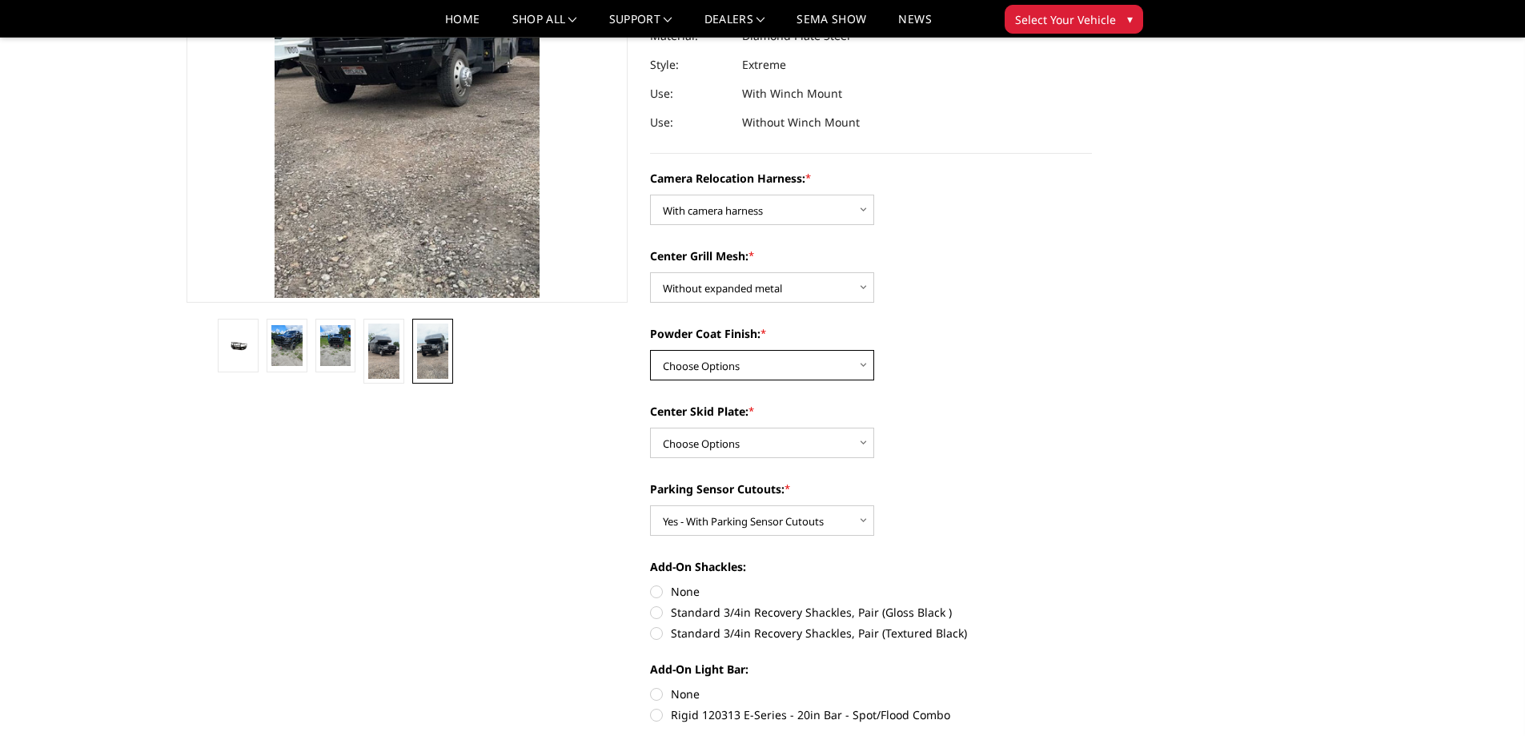
click at [692, 361] on select "Choose Options Textured Black Powder Coat Gloss Black Powder Coat Bare Metal" at bounding box center [762, 365] width 224 height 30
select select "3815"
click at [650, 350] on select "Choose Options Textured Black Powder Coat Gloss Black Powder Coat Bare Metal" at bounding box center [762, 365] width 224 height 30
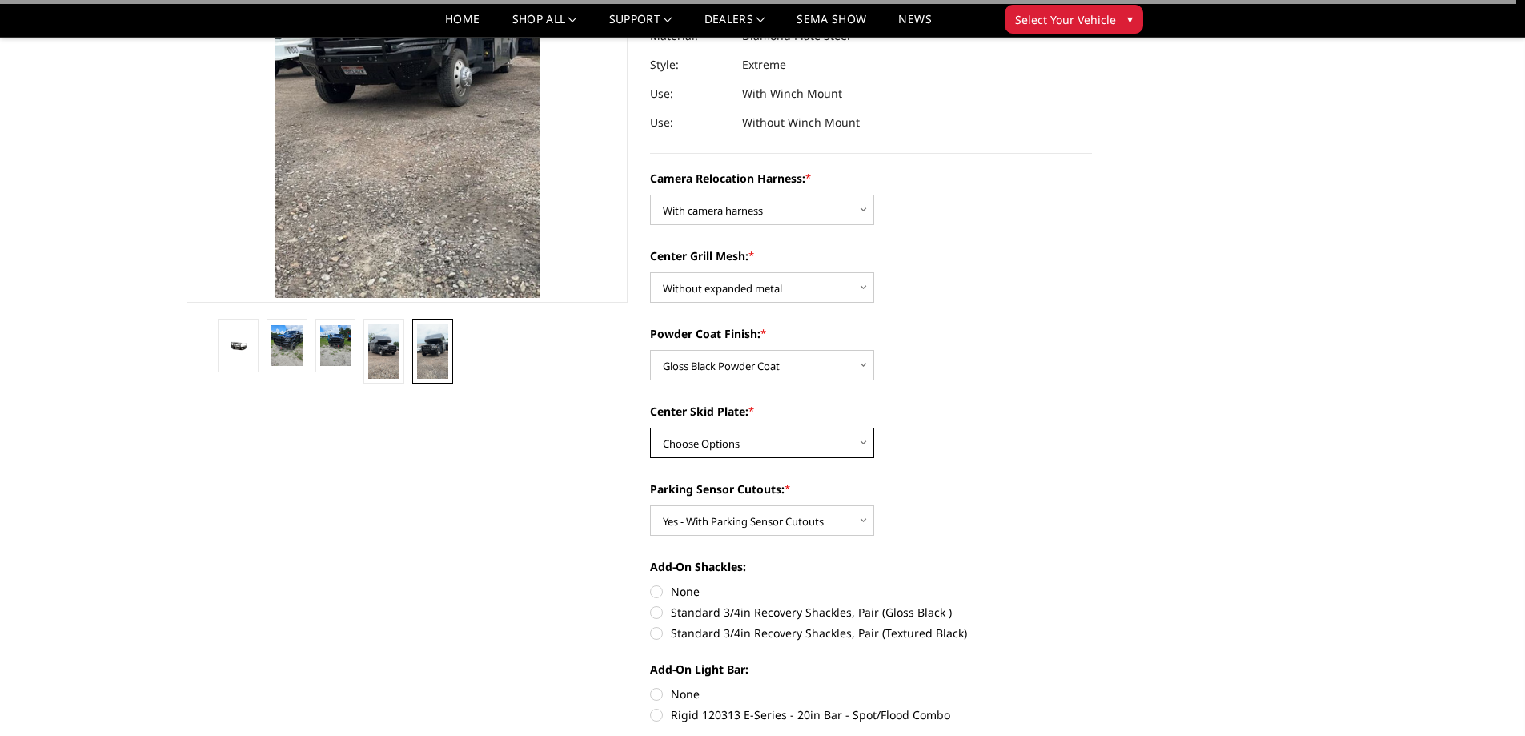
click at [700, 447] on select "Choose Options Winch Mount Skid Plate Standard Skid Plate (included) 2" Receive…" at bounding box center [762, 442] width 224 height 30
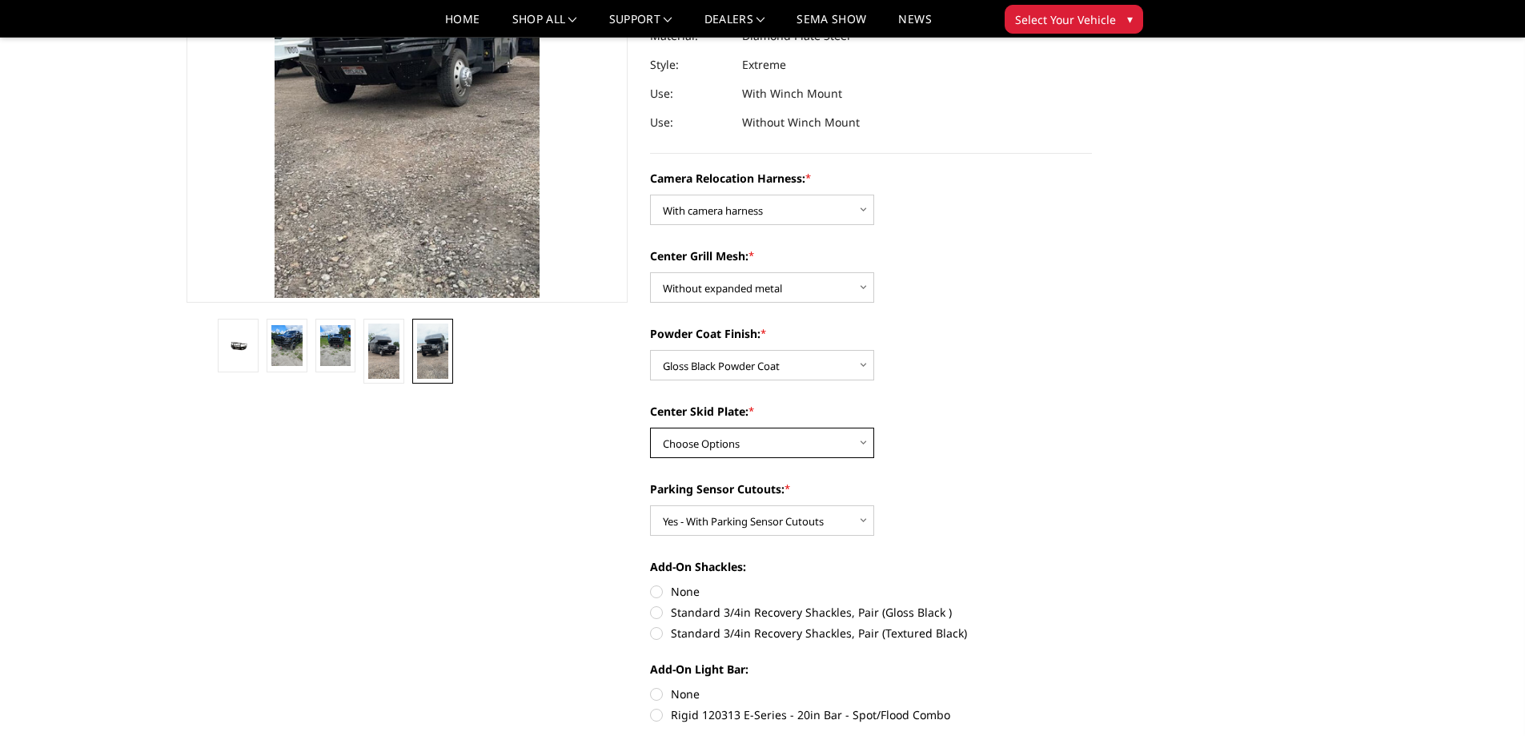
select select "3812"
click at [650, 427] on select "Choose Options Winch Mount Skid Plate Standard Skid Plate (included) 2" Receive…" at bounding box center [762, 442] width 224 height 30
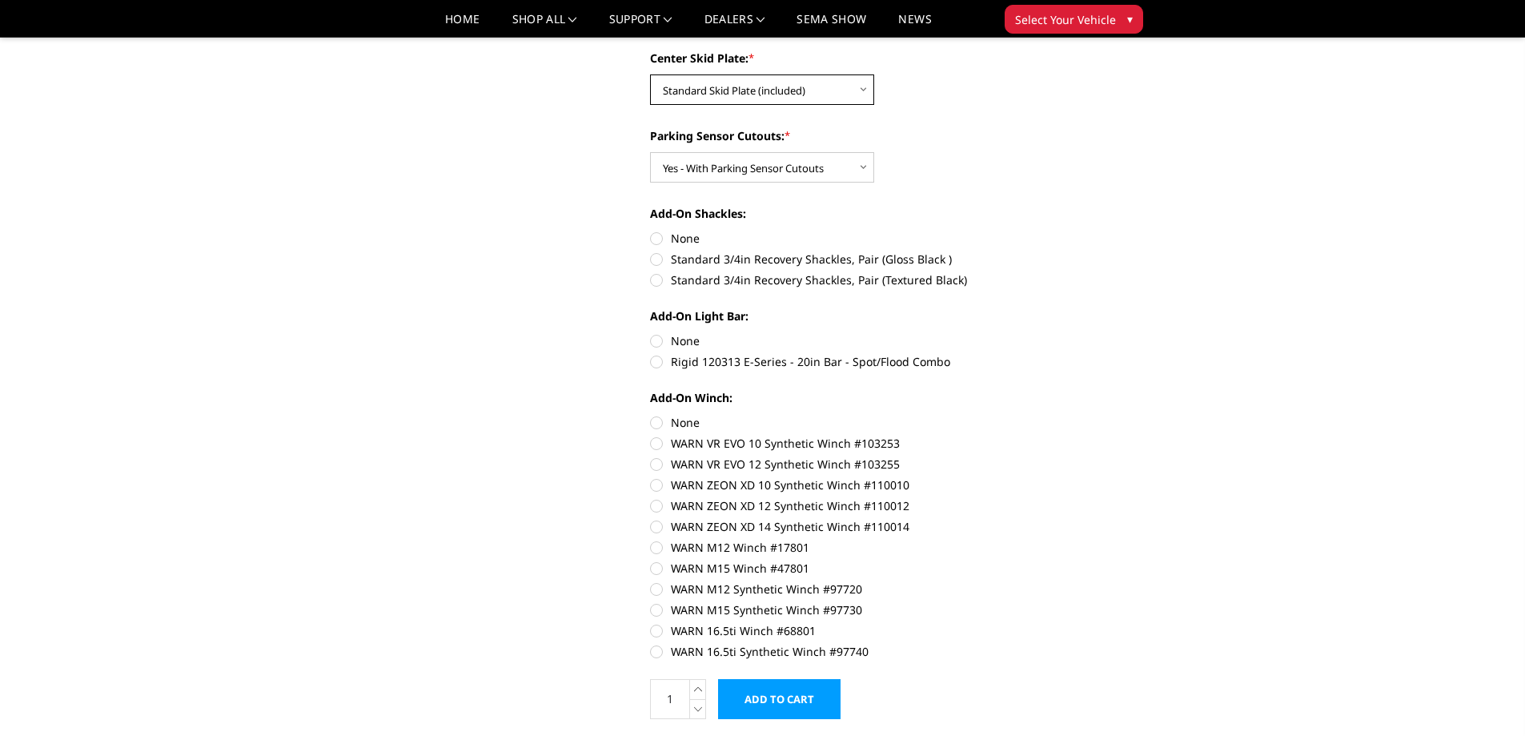
scroll to position [659, 0]
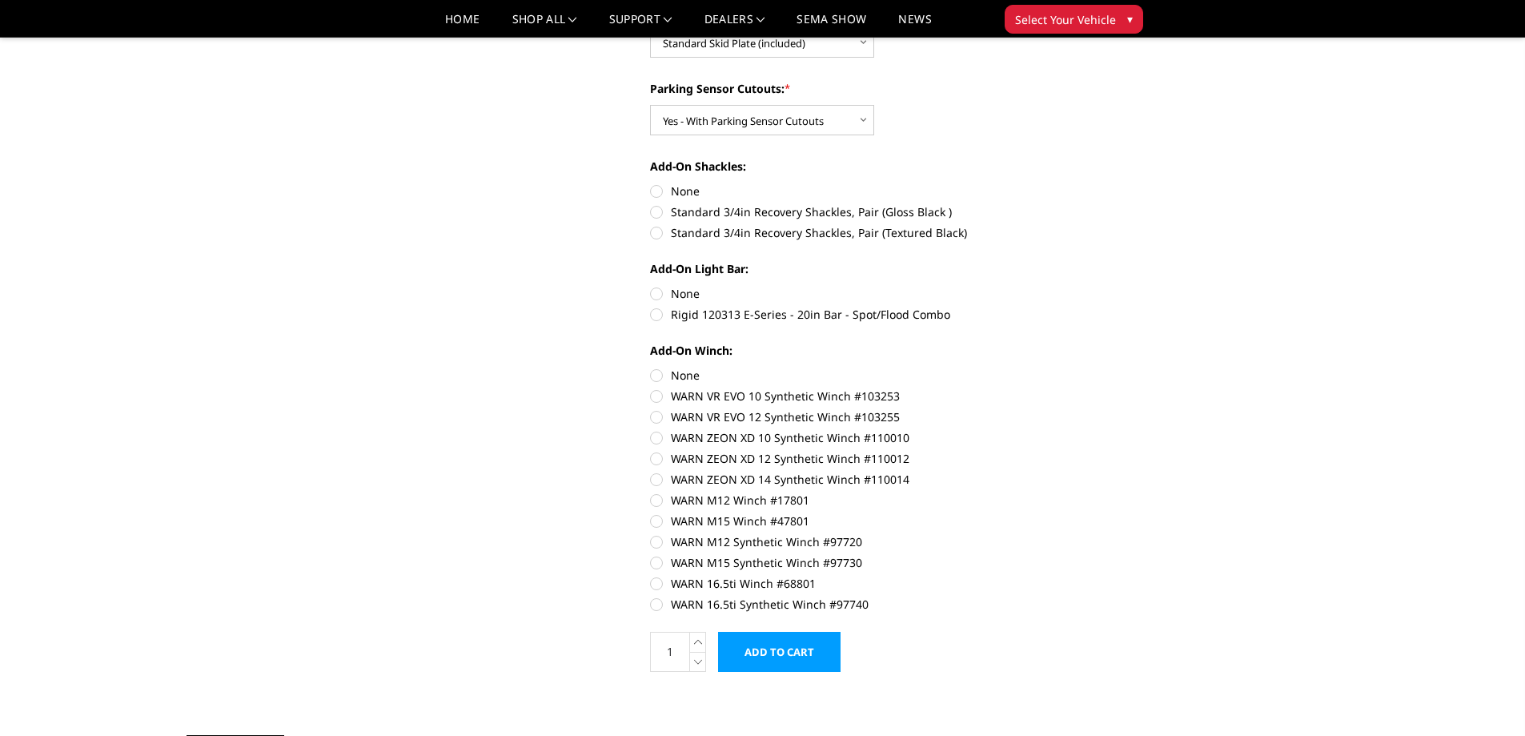
click at [719, 313] on label "Rigid 120313 E-Series - 20in Bar - Spot/Flood Combo" at bounding box center [871, 314] width 442 height 17
click at [1092, 286] on input "Rigid 120313 E-Series - 20in Bar - Spot/Flood Combo" at bounding box center [1092, 285] width 1 height 1
radio input "true"
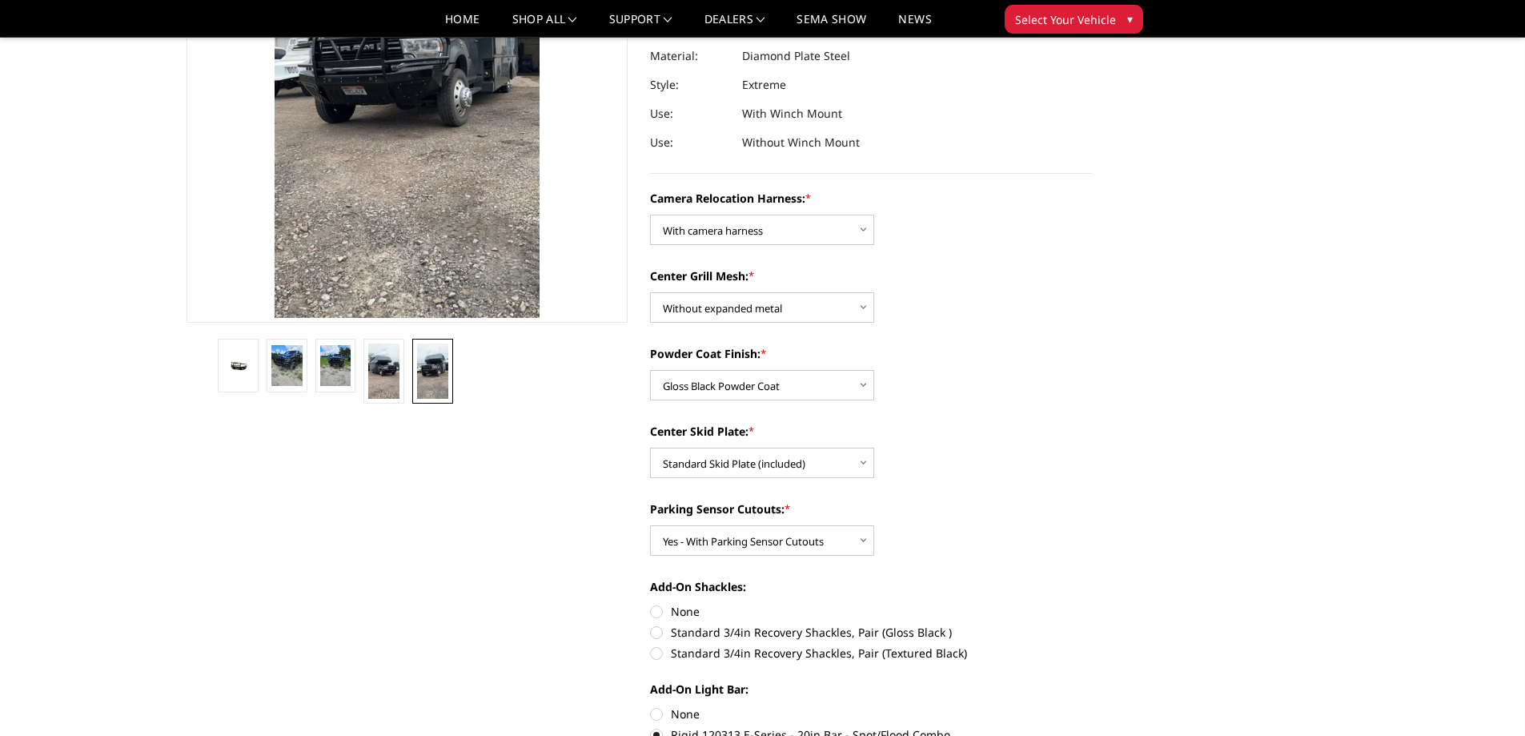
scroll to position [179, 0]
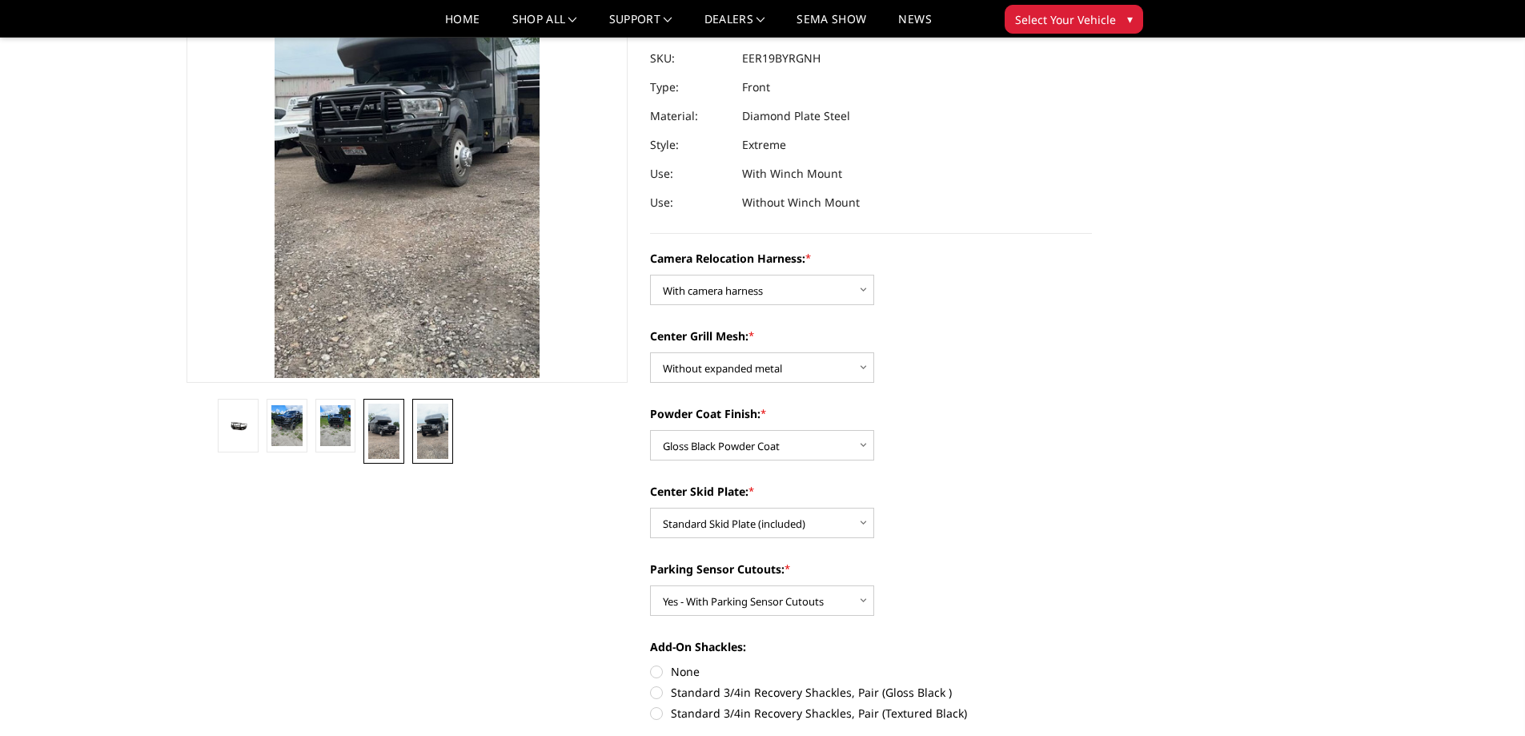
click at [382, 431] on img at bounding box center [383, 430] width 31 height 55
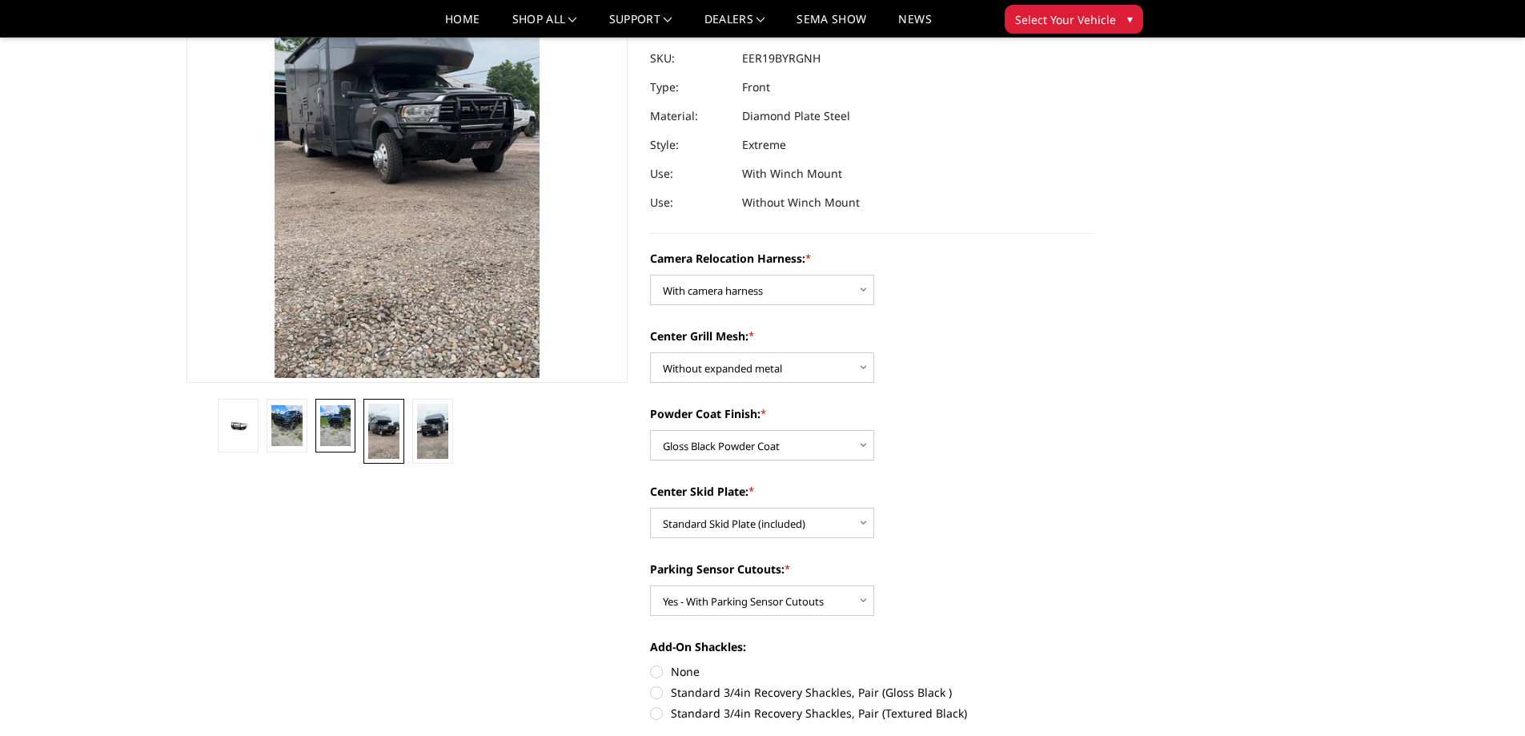
click at [352, 426] on link at bounding box center [335, 426] width 41 height 54
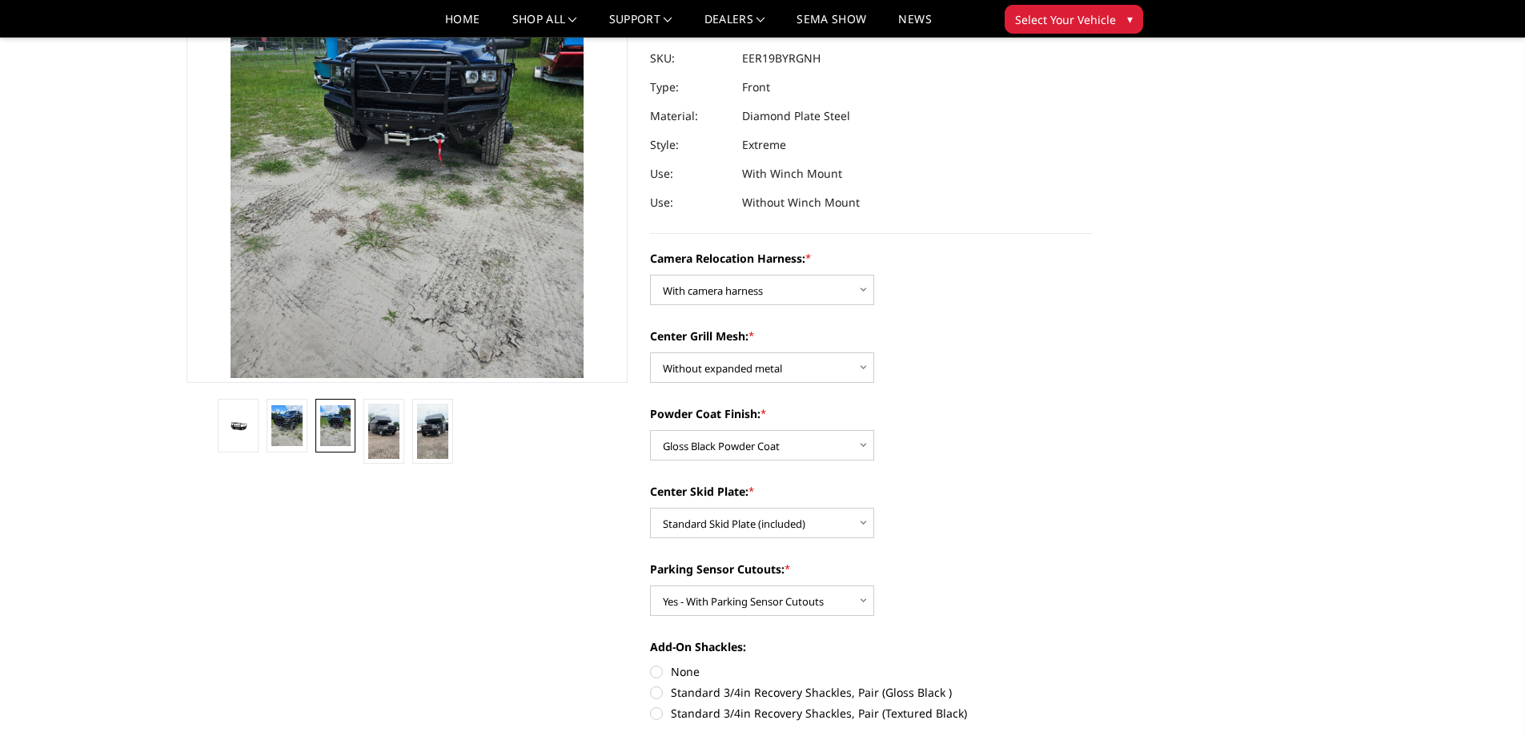
click at [321, 427] on img at bounding box center [335, 426] width 31 height 42
click at [339, 427] on img at bounding box center [335, 426] width 31 height 42
click at [284, 425] on img at bounding box center [286, 426] width 31 height 42
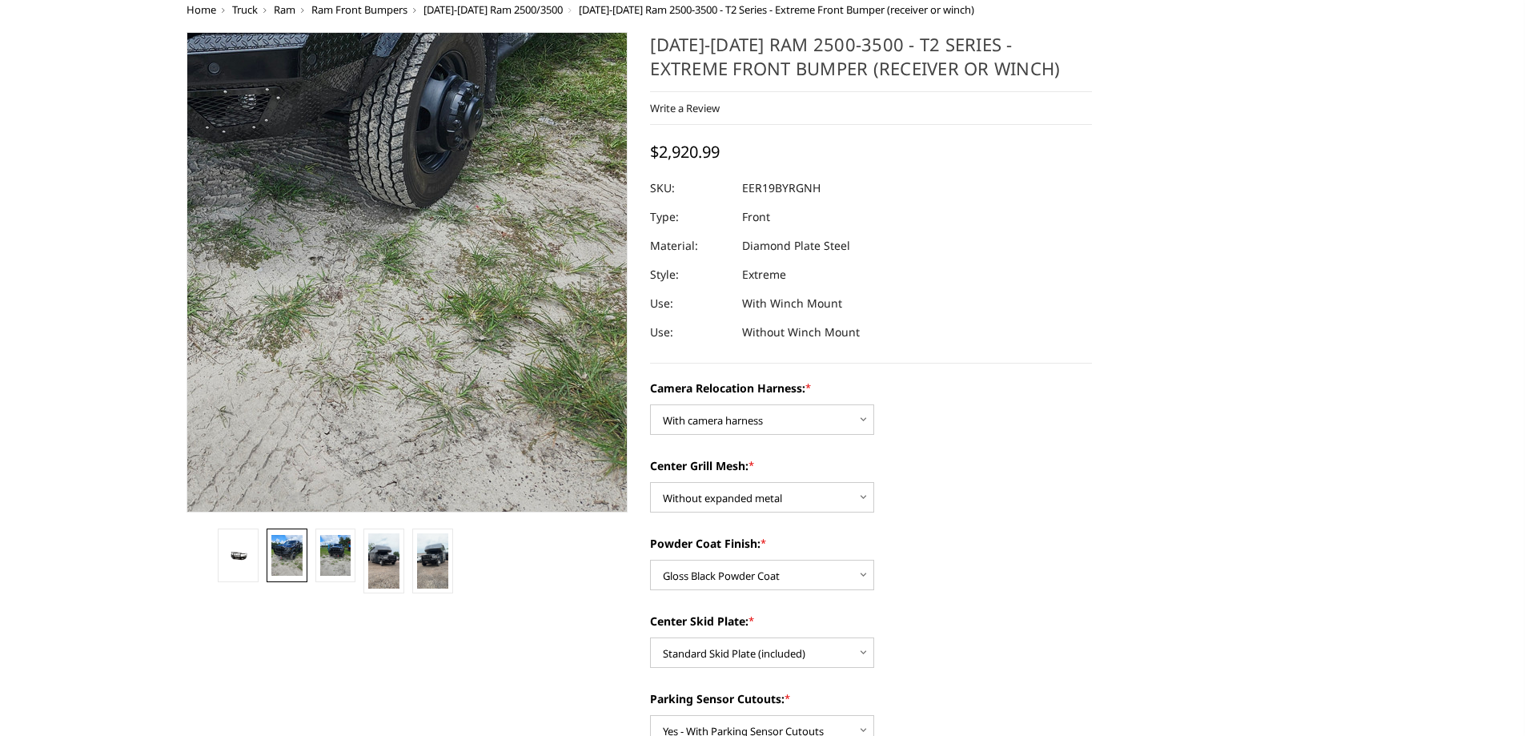
scroll to position [0, 0]
